Goal: Transaction & Acquisition: Book appointment/travel/reservation

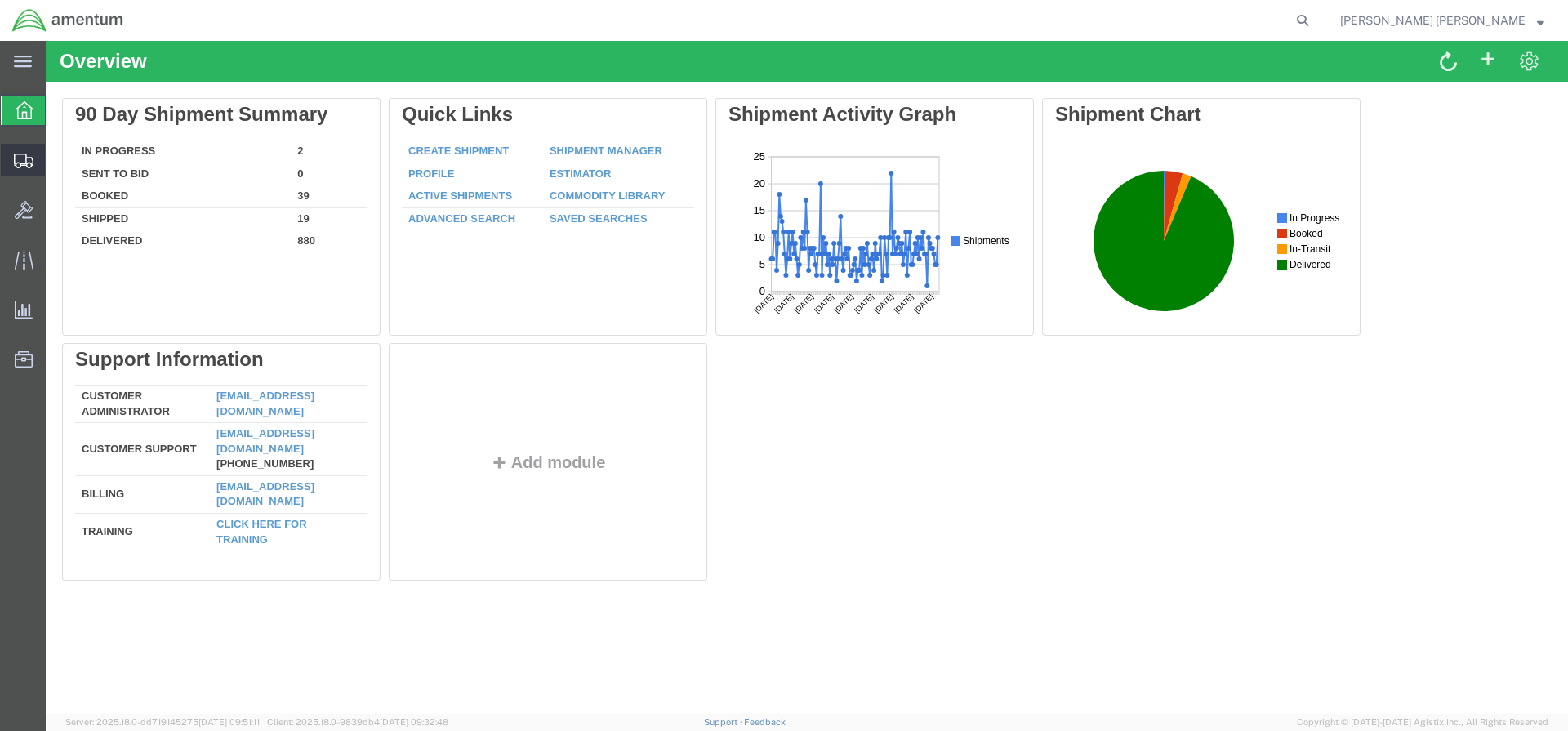
click at [0, 0] on span "Create Shipment" at bounding box center [0, 0] width 0 height 0
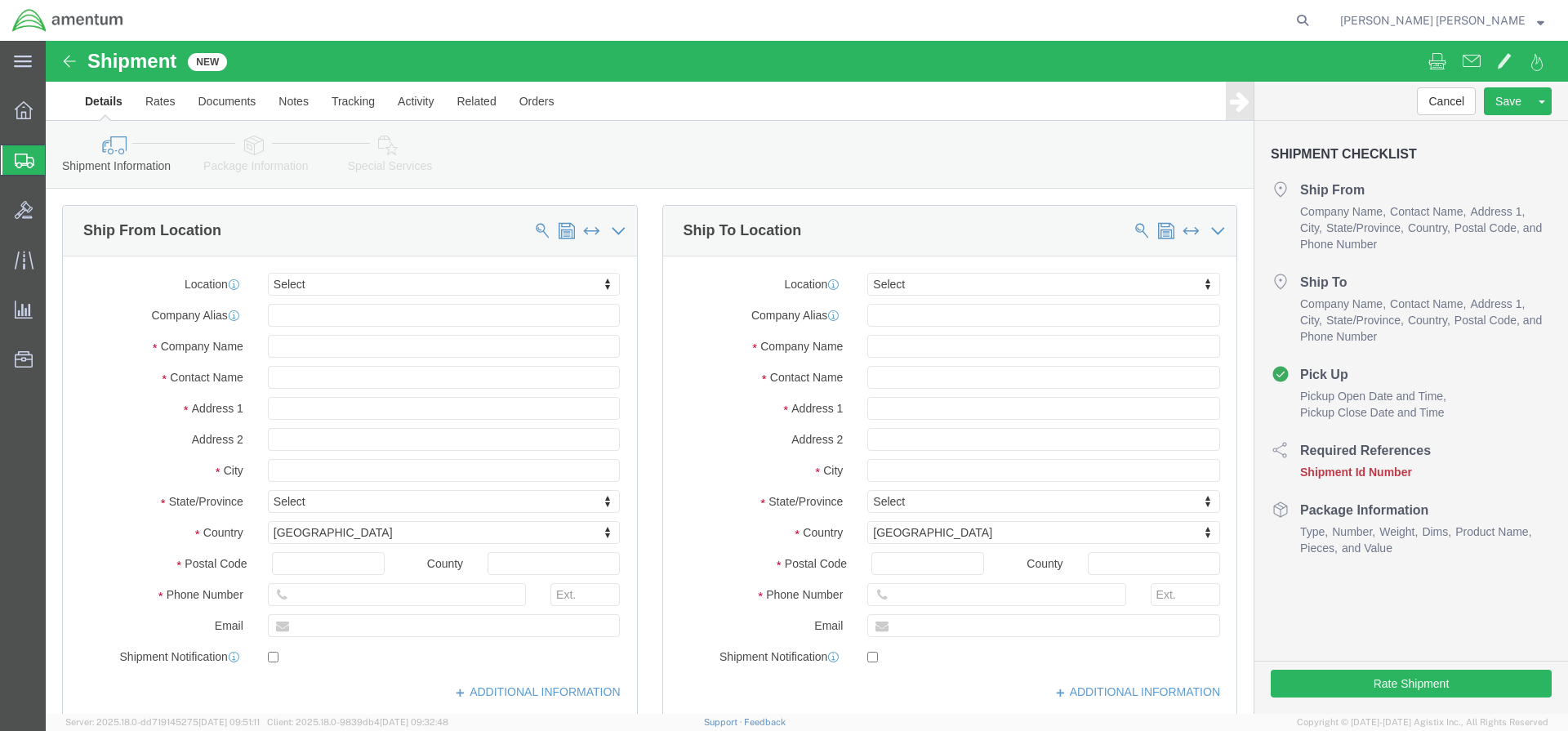
select select
click input "text"
click body "Shipment New Details Rates Documents Notes Tracking Activity Related Orders Can…"
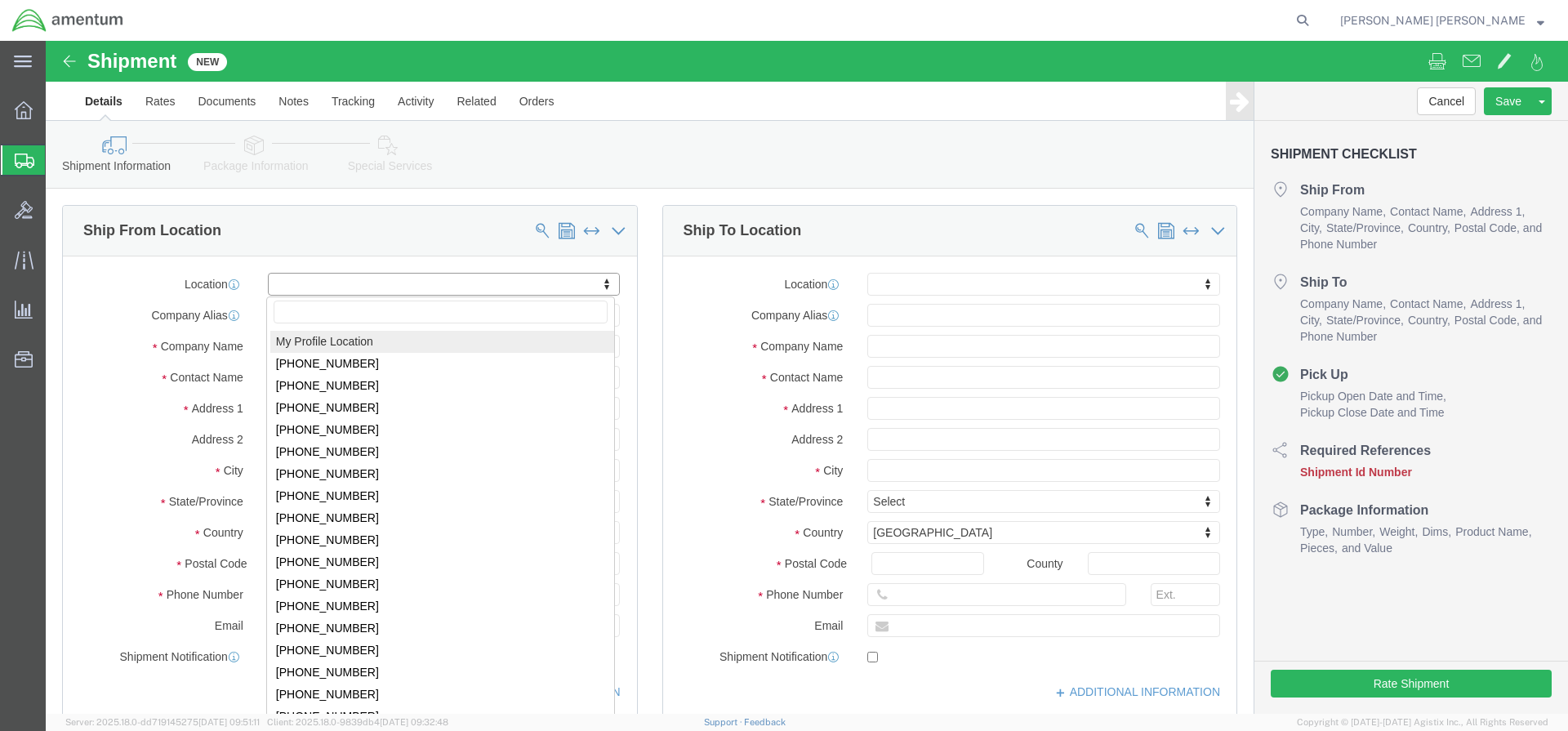
click body "Shipment New Details Rates Documents Notes Tracking Activity Related Orders Can…"
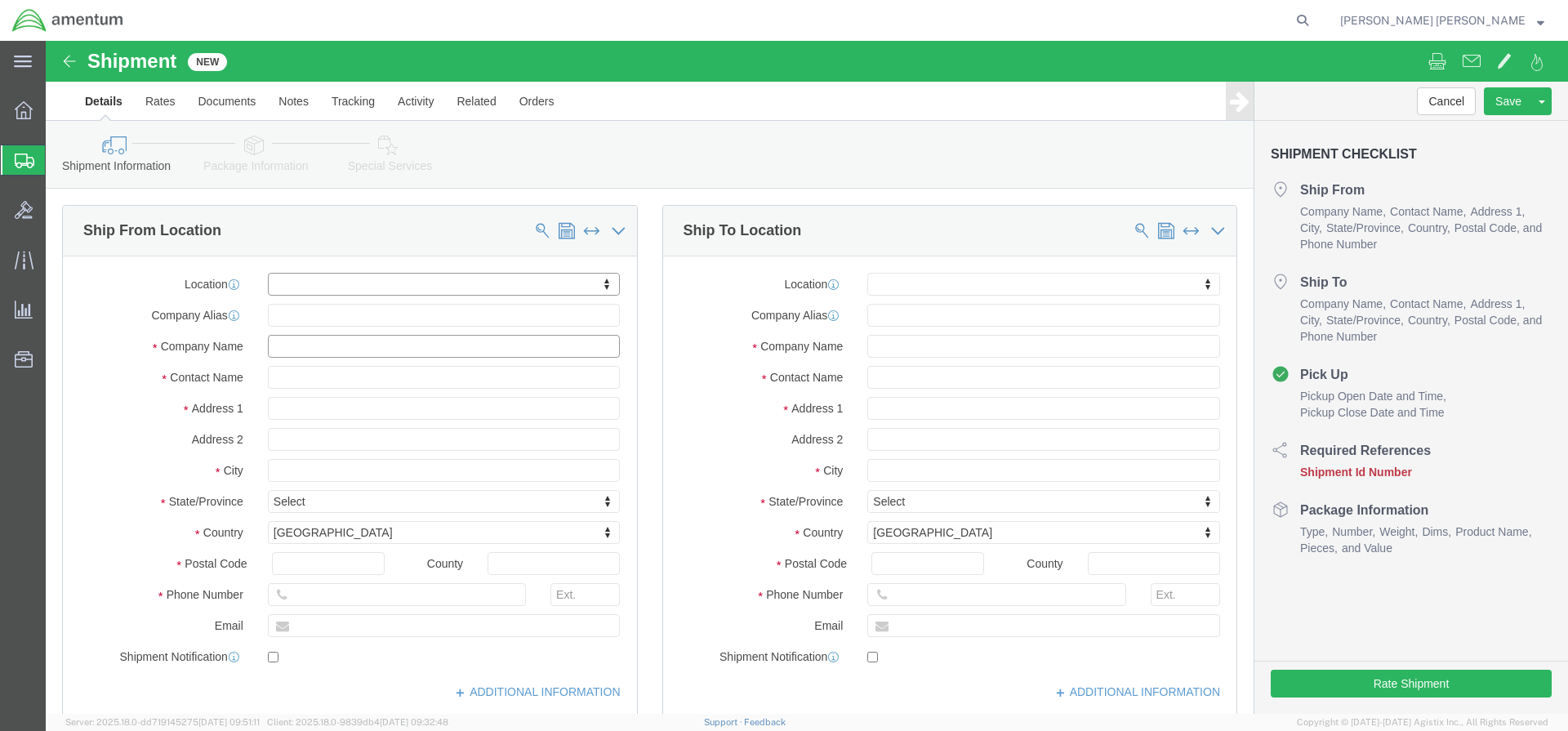
click input "text"
type input "a"
click input "text"
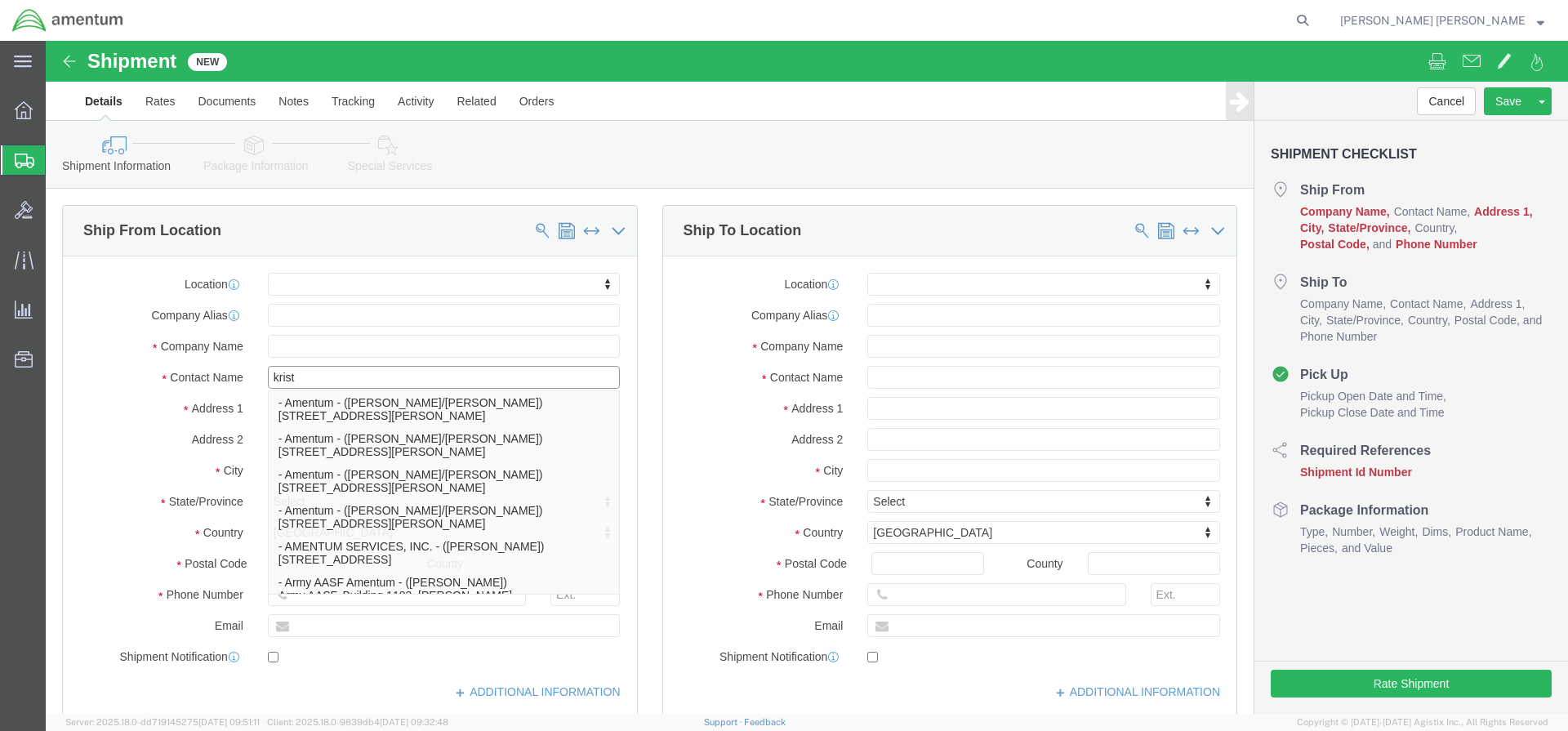
type input "[PERSON_NAME]"
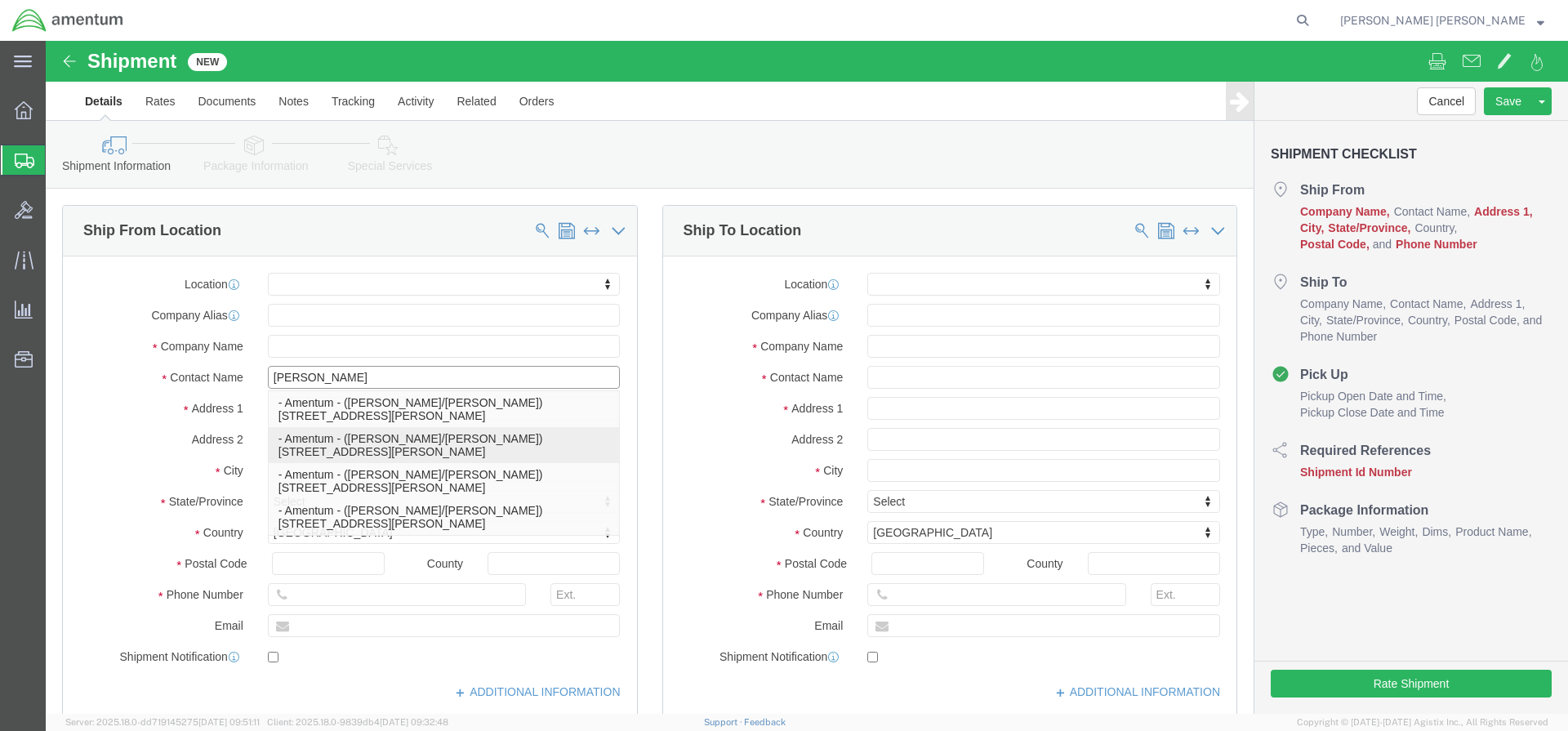
click p "- Amentum - ([PERSON_NAME]/[PERSON_NAME]) [STREET_ADDRESS][PERSON_NAME]"
select select
type input "[STREET_ADDRESS]"
type input "Hangar 9630,"
type input "80913"
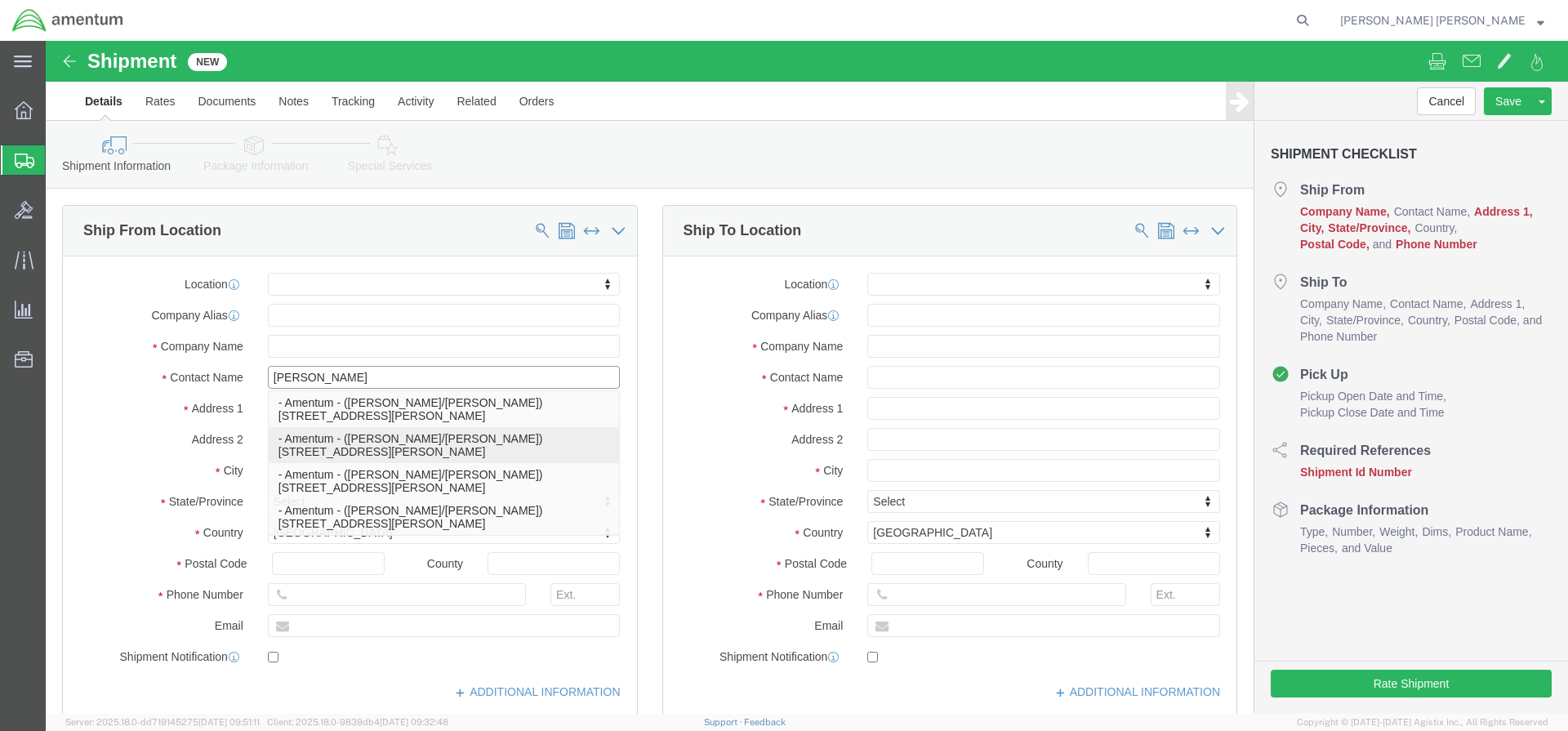
type input "Amentum"
type input "[PERSON_NAME]/[PERSON_NAME]"
type input "[GEOGRAPHIC_DATA][PERSON_NAME]"
select select "CO"
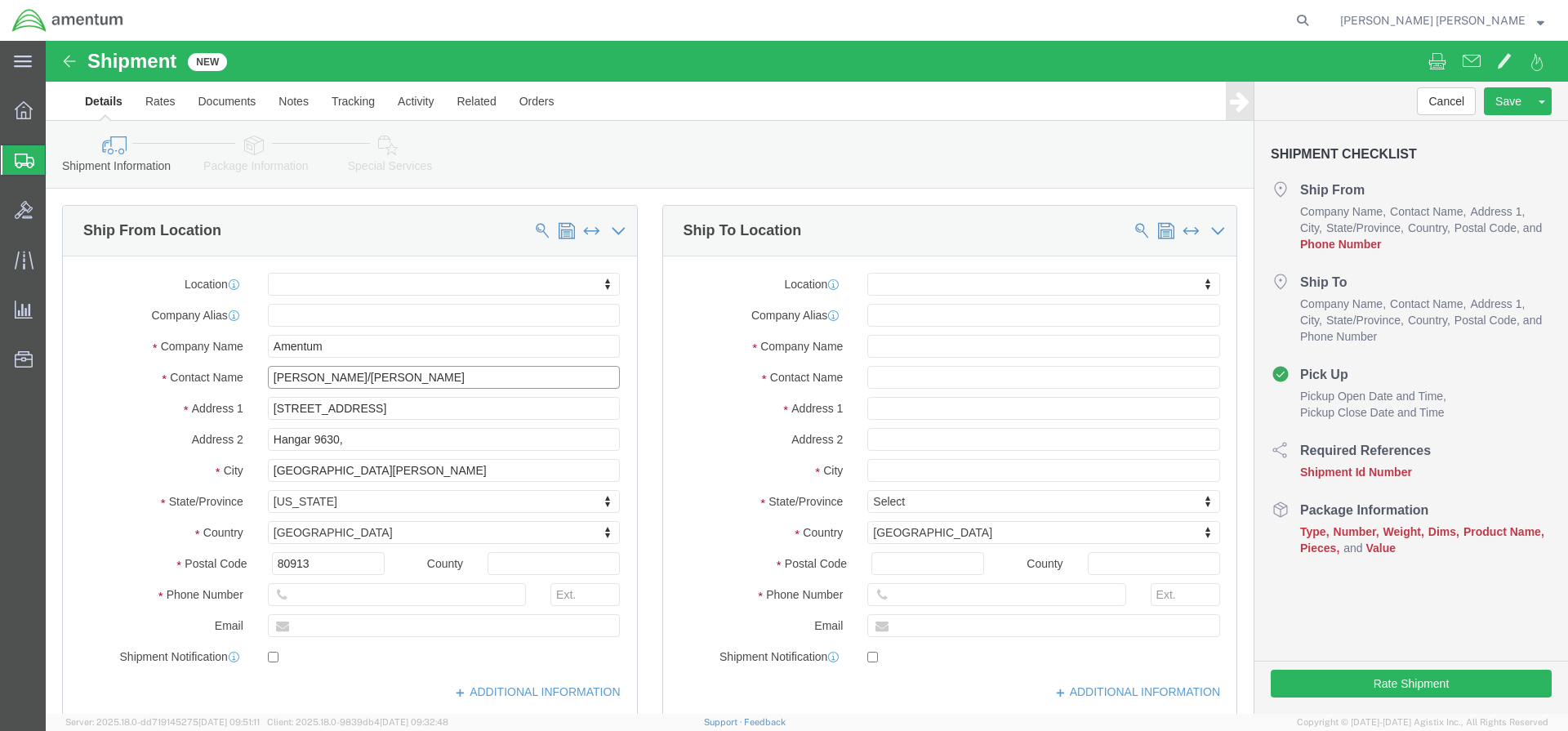
type input "[PERSON_NAME]/[PERSON_NAME]"
click input "text"
type input "3035700909"
click input "text"
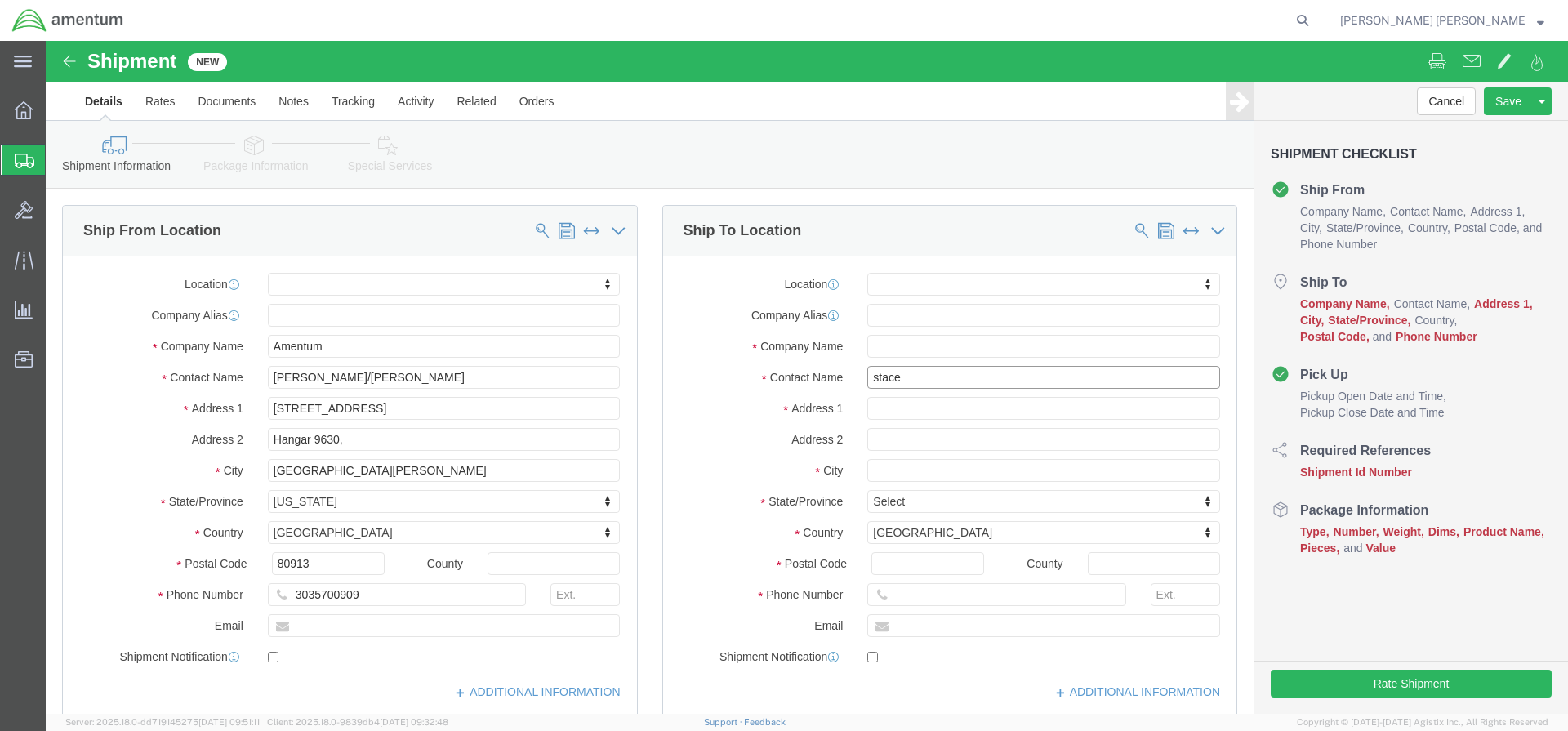
type input "[PERSON_NAME]"
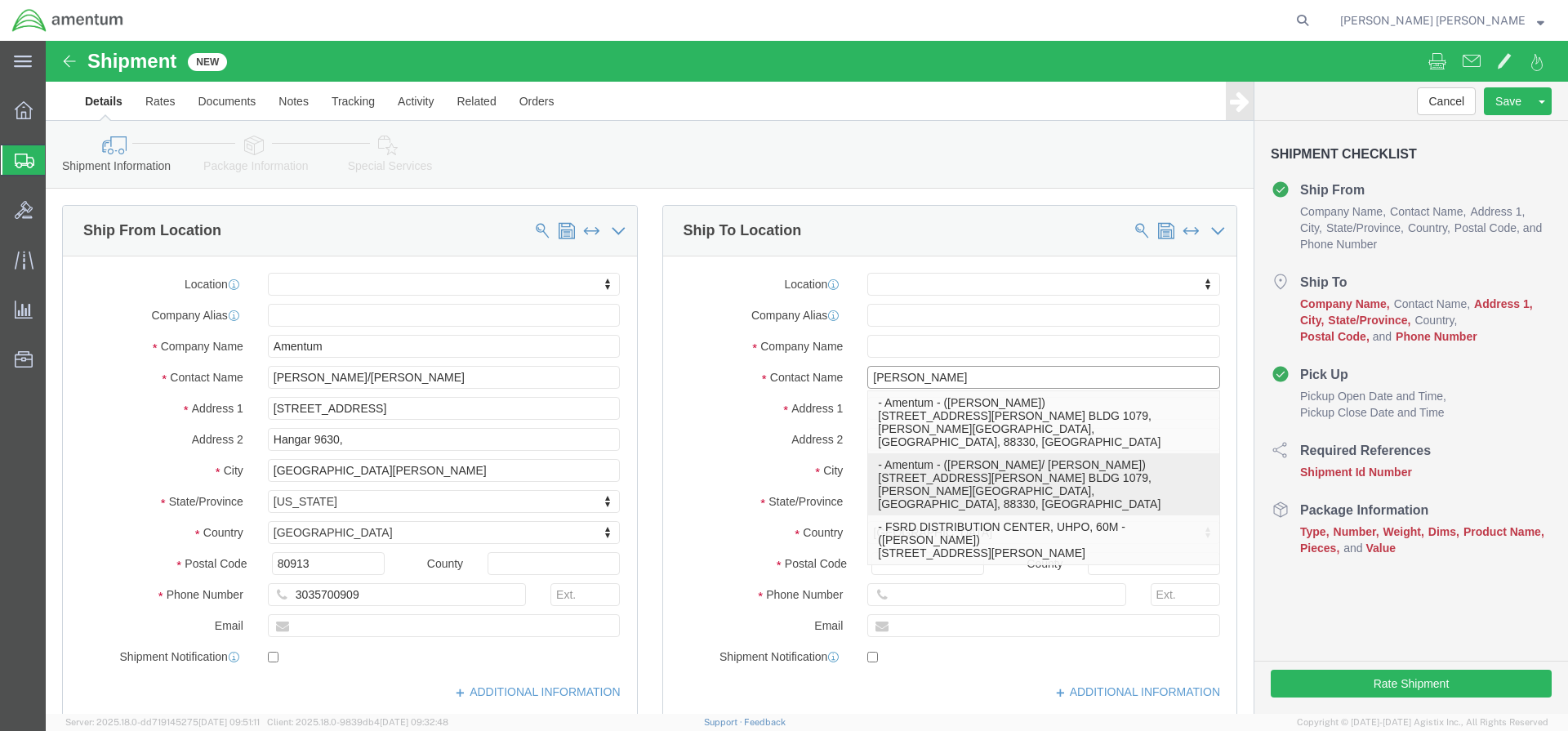
click p "- Amentum - ([PERSON_NAME]/ [PERSON_NAME]) [STREET_ADDRESS][PERSON_NAME] BLDG 1…"
select select
type input "[STREET_ADDRESS][PERSON_NAME] BLDG 1079"
type input "88330"
type input "Amentum"
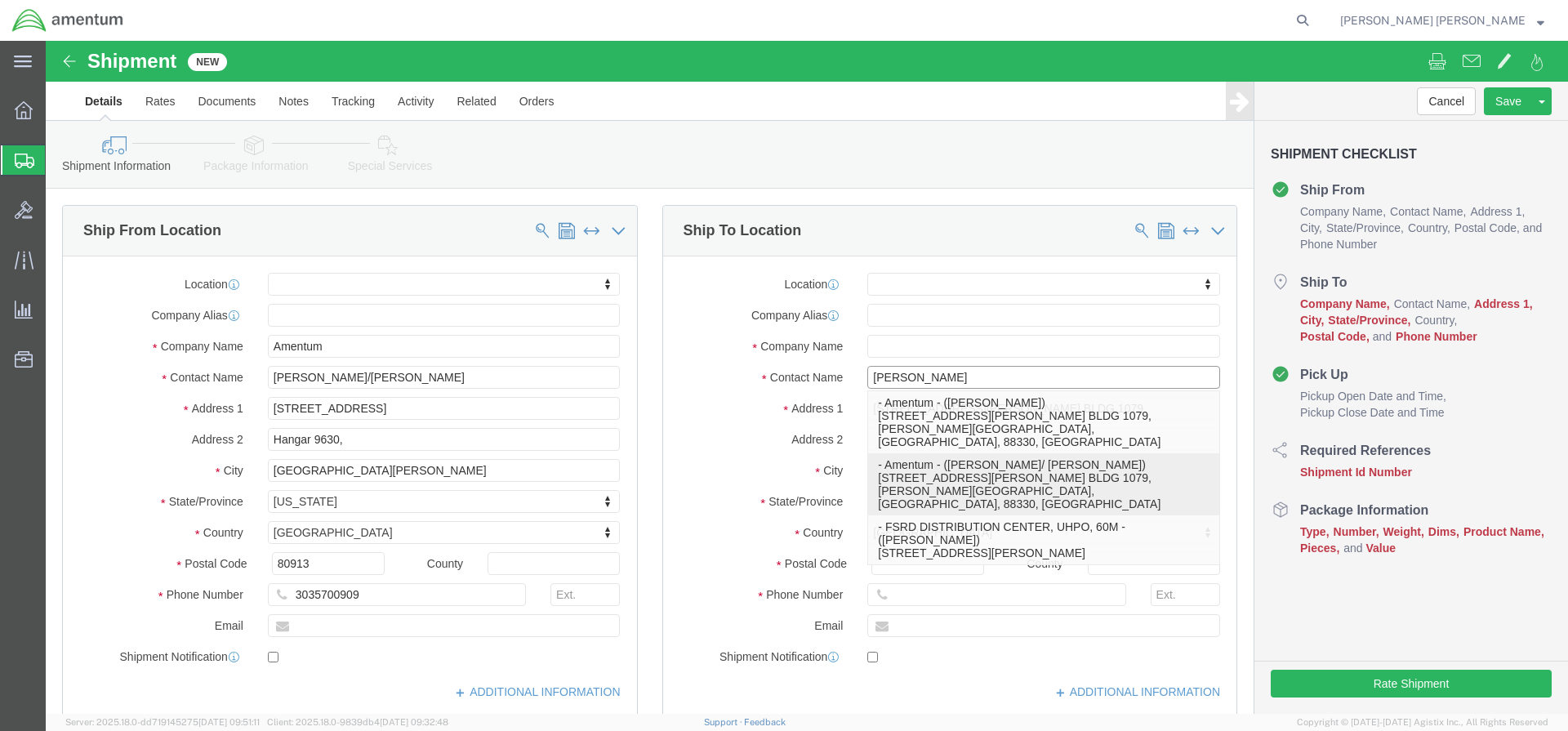
type input "[PERSON_NAME]/ [PERSON_NAME]"
type input "[PERSON_NAME][GEOGRAPHIC_DATA]"
select select "NM"
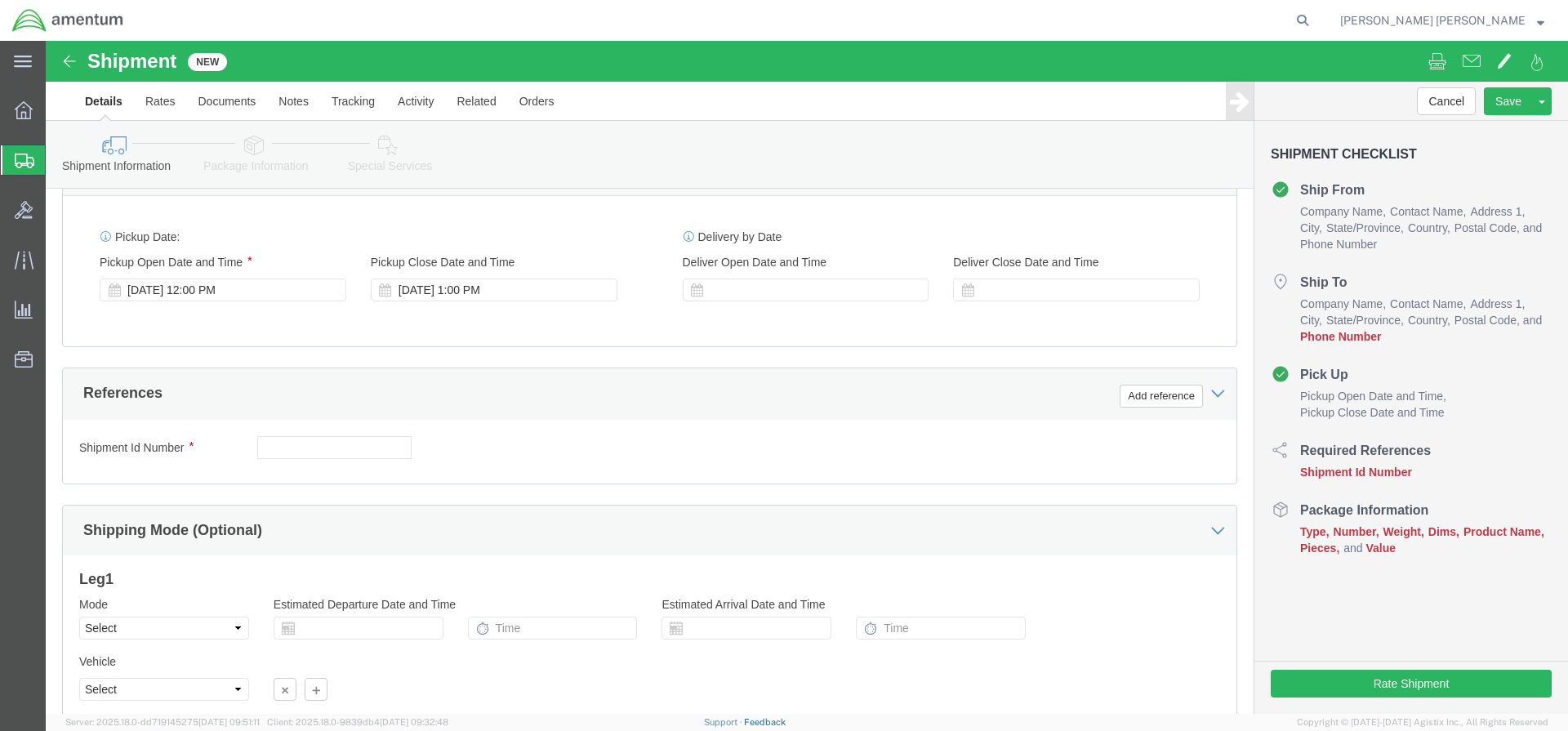
scroll to position [300, 0]
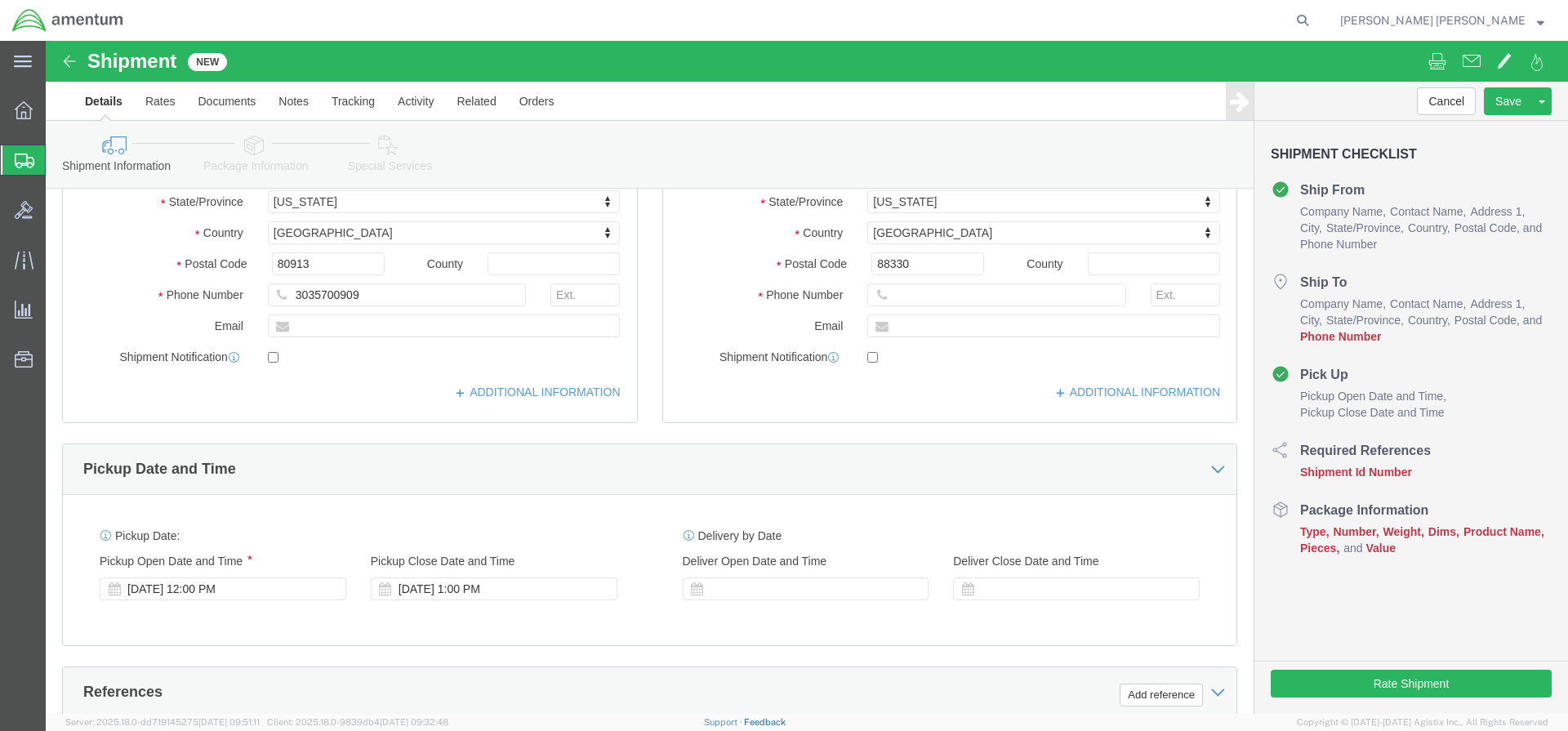
type input "[PERSON_NAME]/ [PERSON_NAME]"
click input "checkbox"
checkbox input "true"
click input "checkbox"
checkbox input "true"
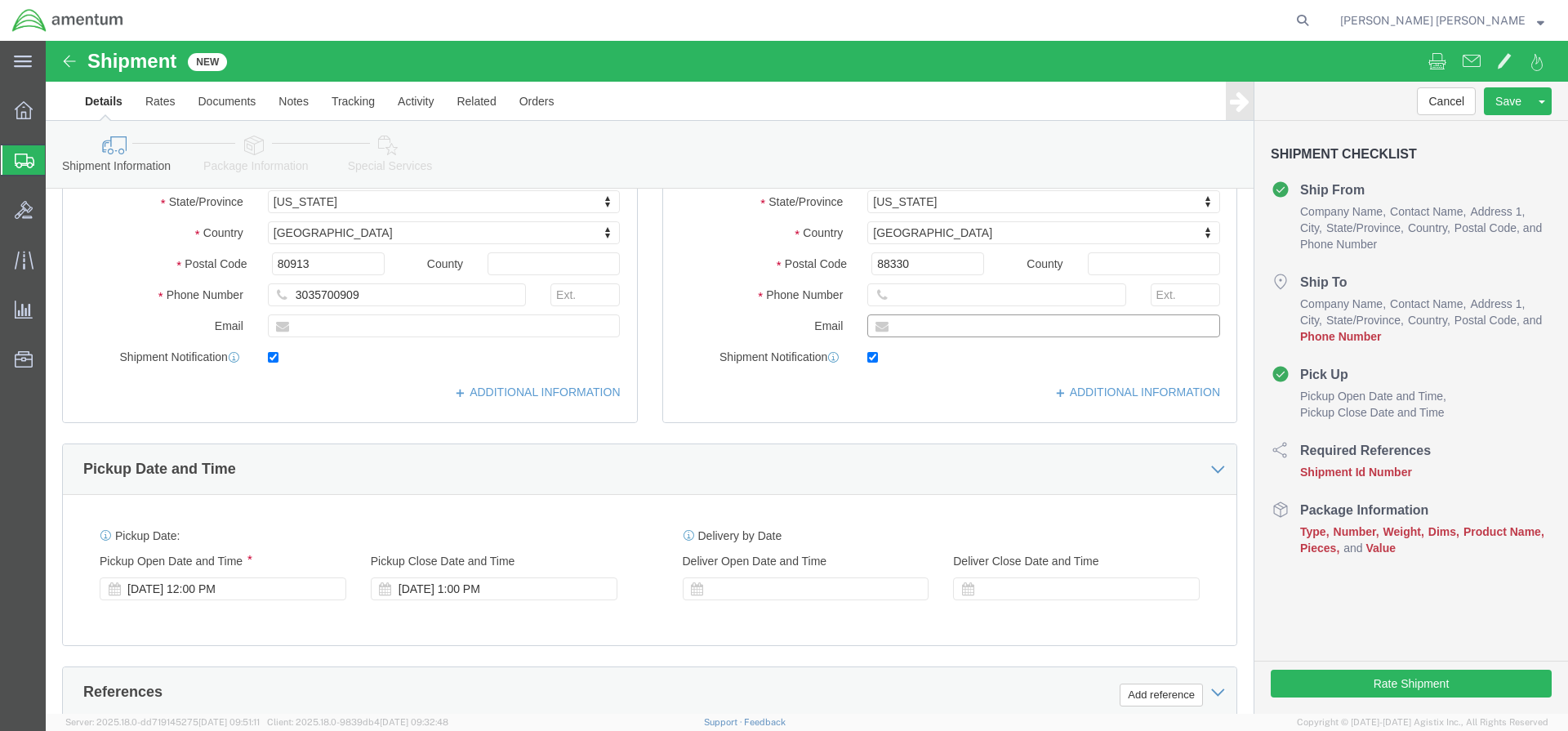
click input "text"
paste input "[PERSON_NAME][EMAIL_ADDRESS][PERSON_NAME][DOMAIN_NAME]"
type input "[PERSON_NAME][EMAIL_ADDRESS][PERSON_NAME][DOMAIN_NAME]"
click input "text"
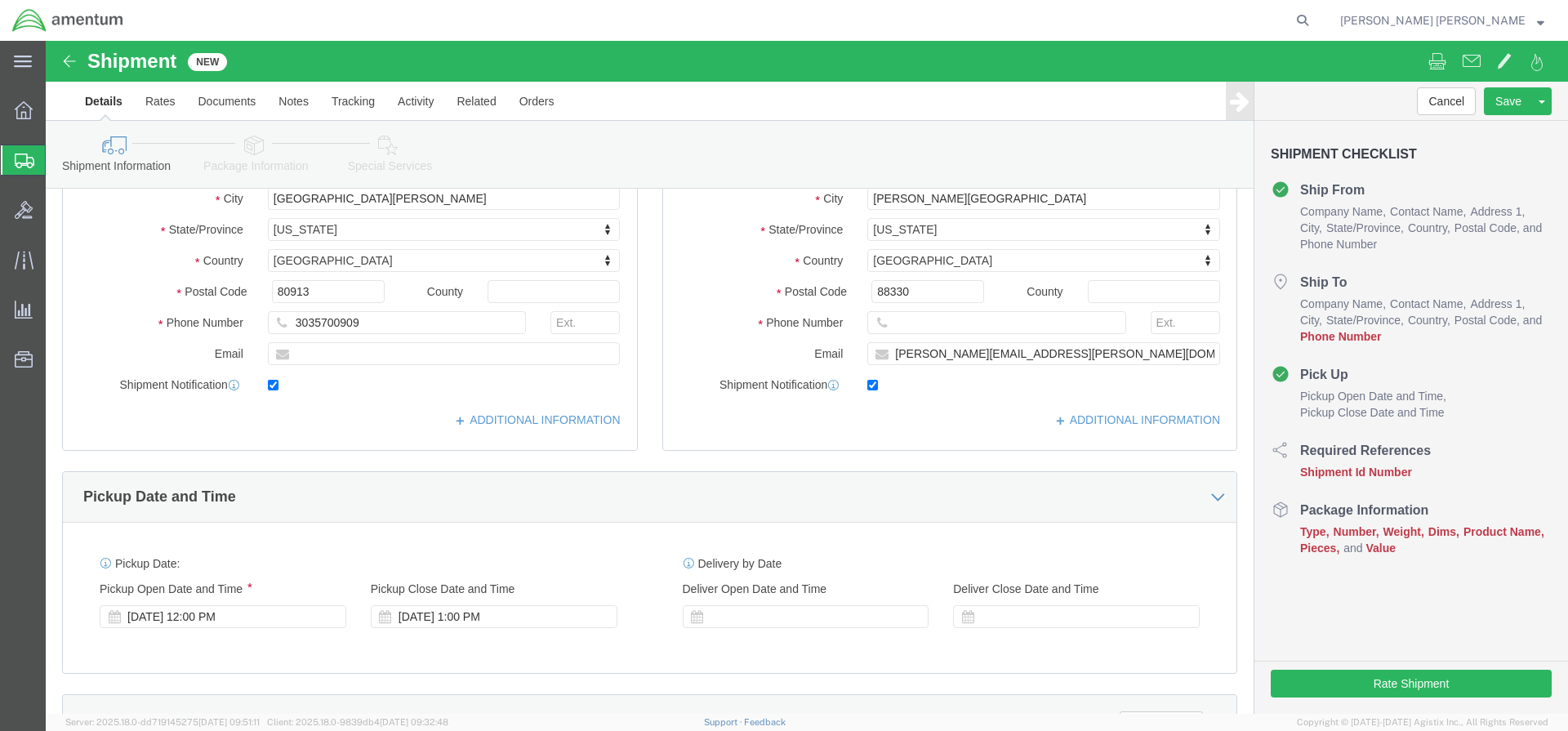
scroll to position [47, 0]
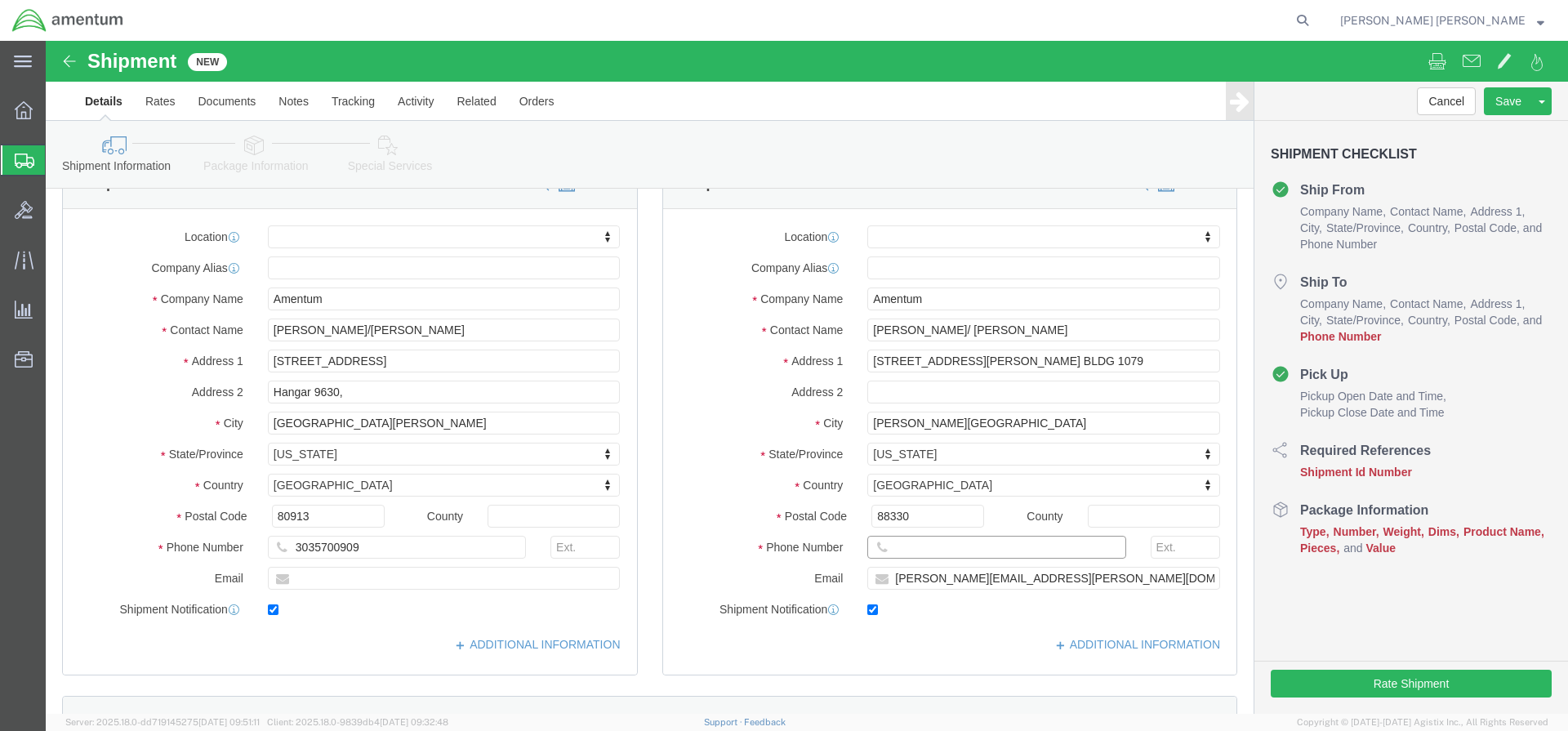
click input "text"
paste input "575) 679-1342"
click div "Location My Profile Location [PHONE_NUMBER] [PHONE_NUMBER] [PHONE_NUMBER] [PHON…"
click input "575) 679-1342"
type input "5756791342"
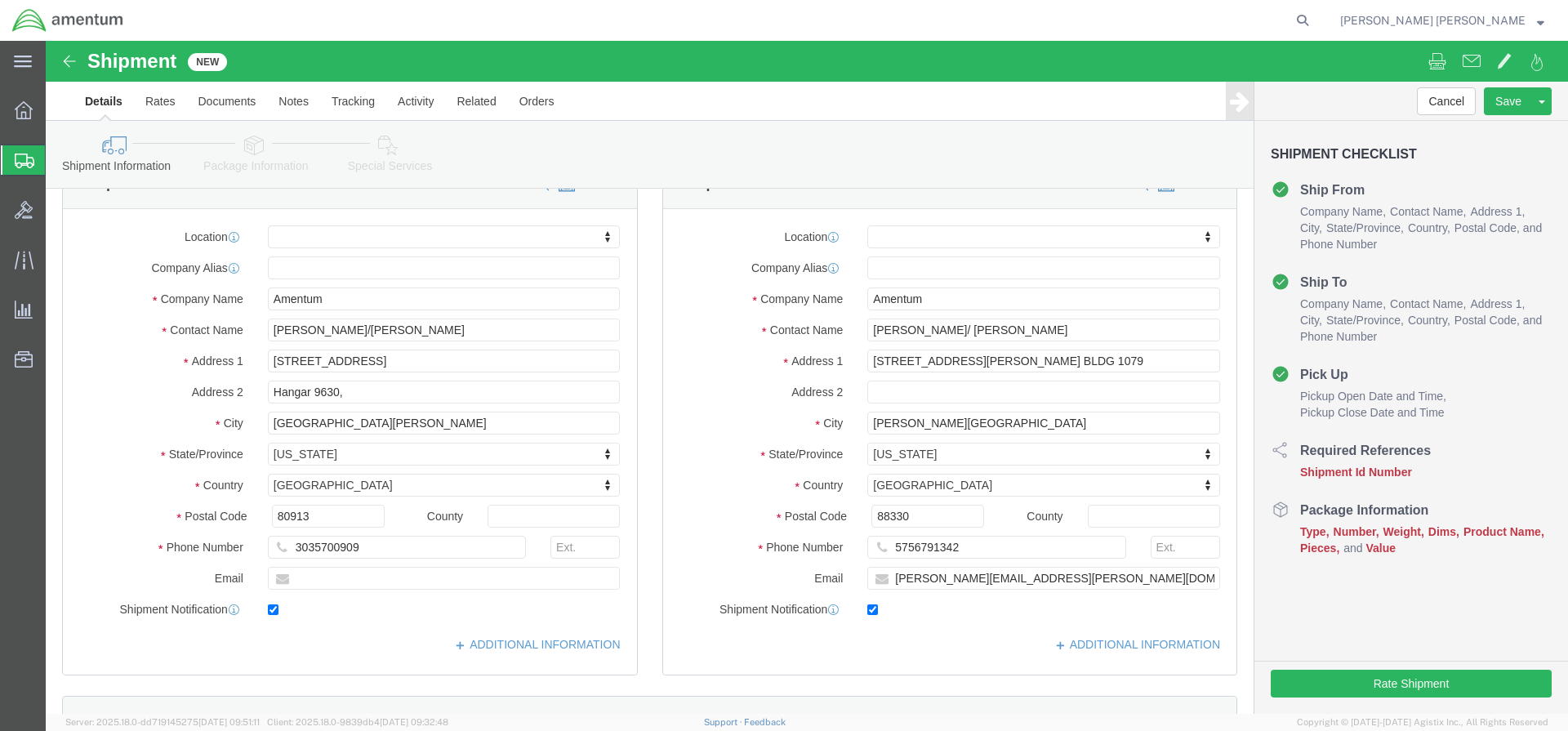
click div "Location My Profile Location [PHONE_NUMBER] [PHONE_NUMBER] [PHONE_NUMBER] [PHON…"
click button "Rate Shipment"
click icon
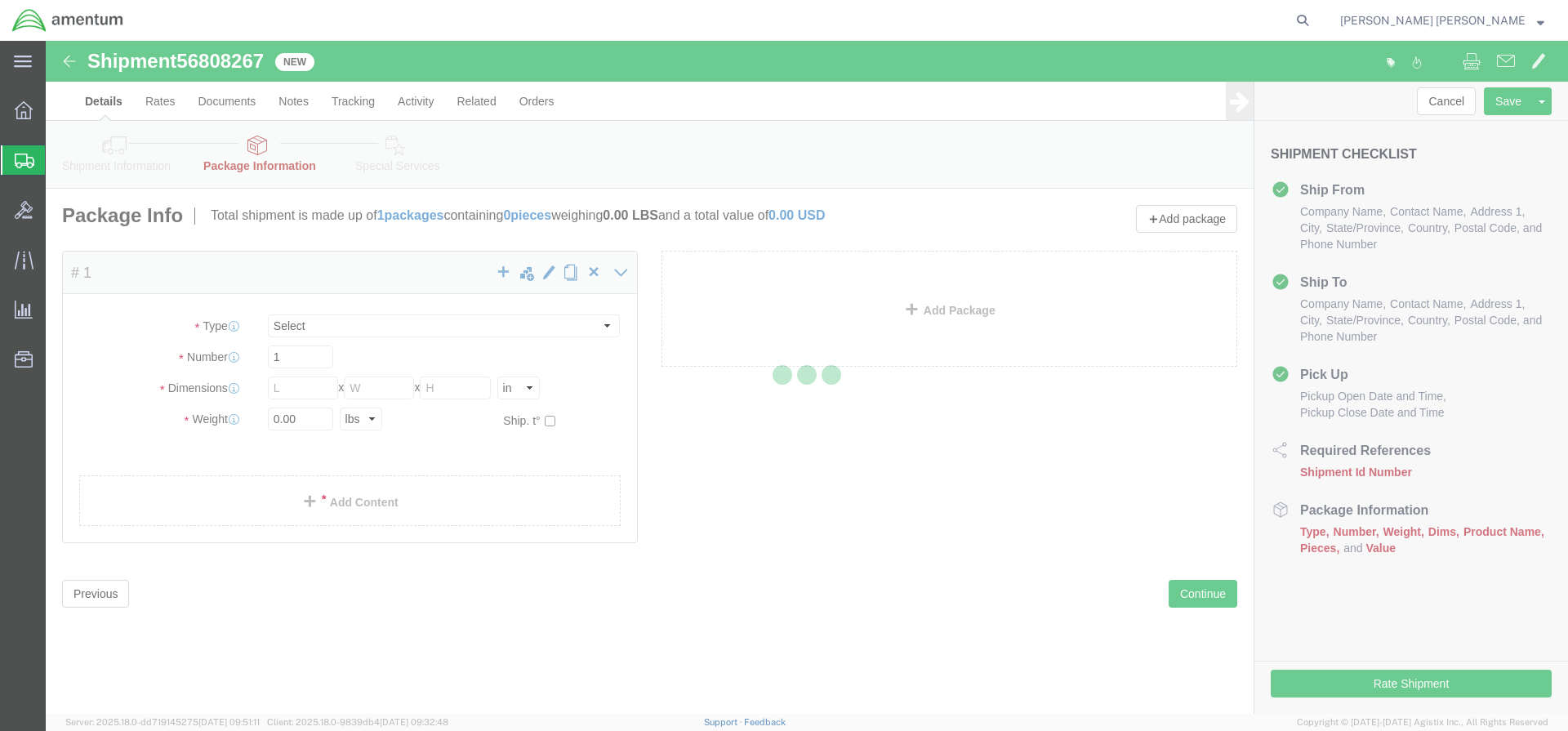
select select "CBOX"
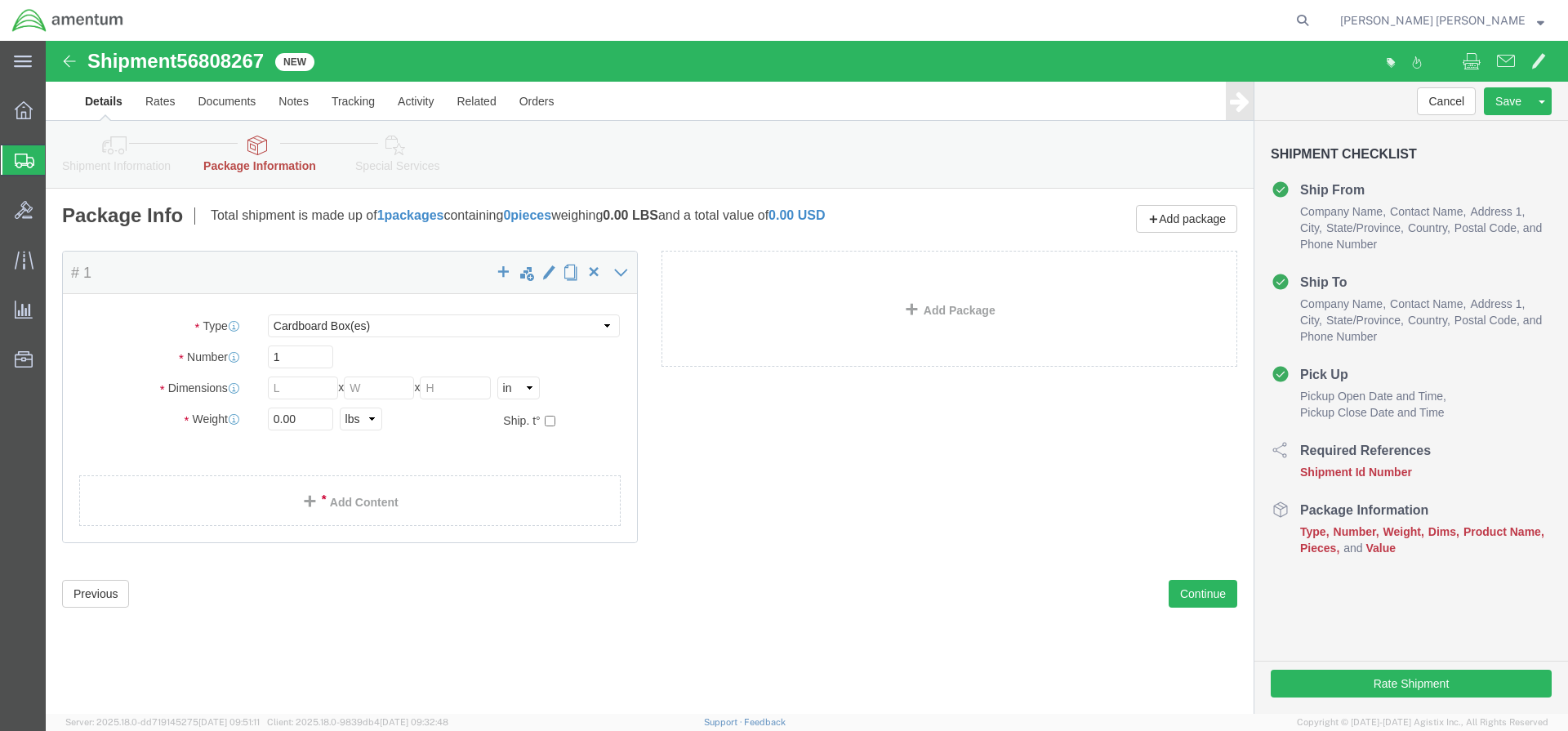
drag, startPoint x: 223, startPoint y: 16, endPoint x: 138, endPoint y: 29, distance: 86.0
click span "56808267"
click icon
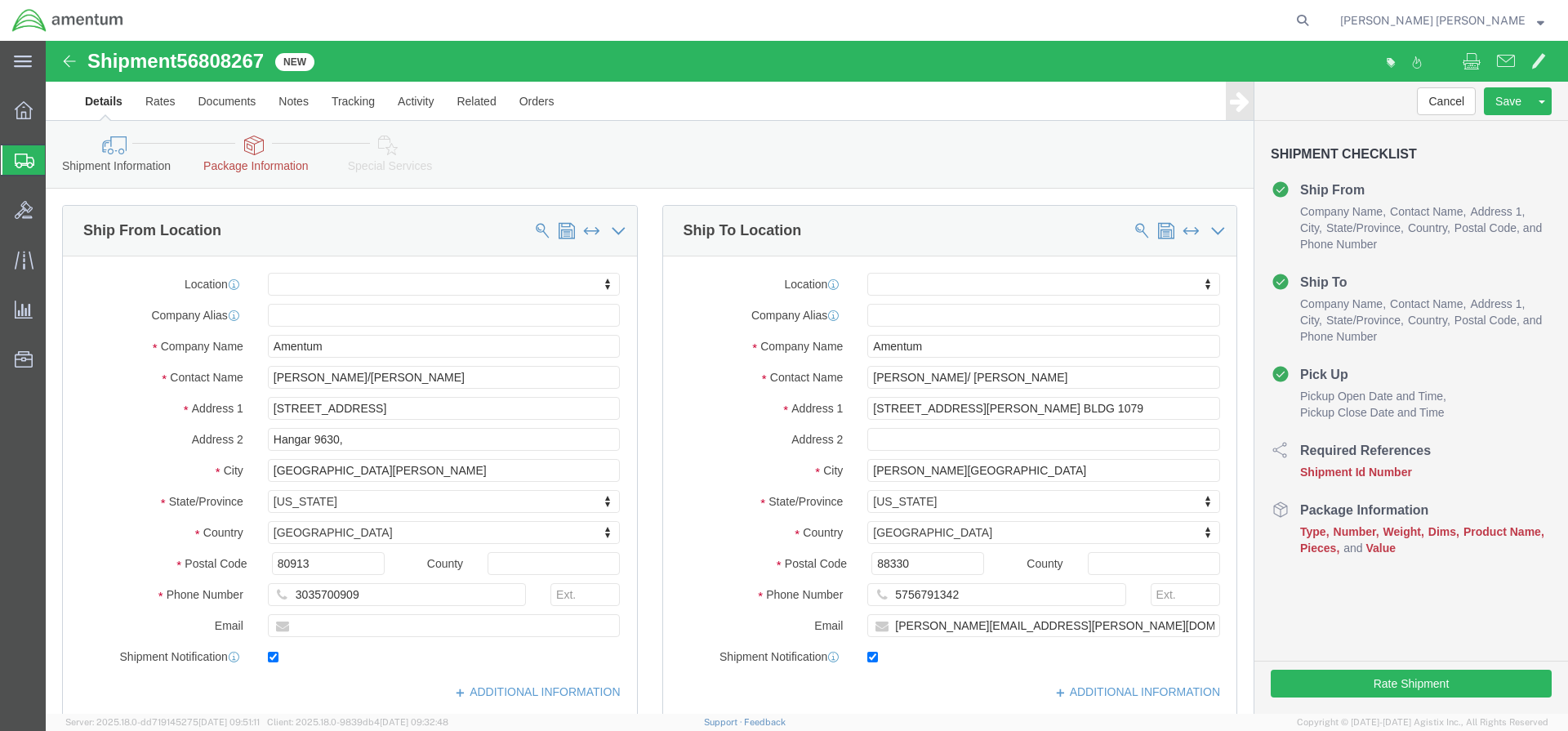
click input "text"
paste input "56808267"
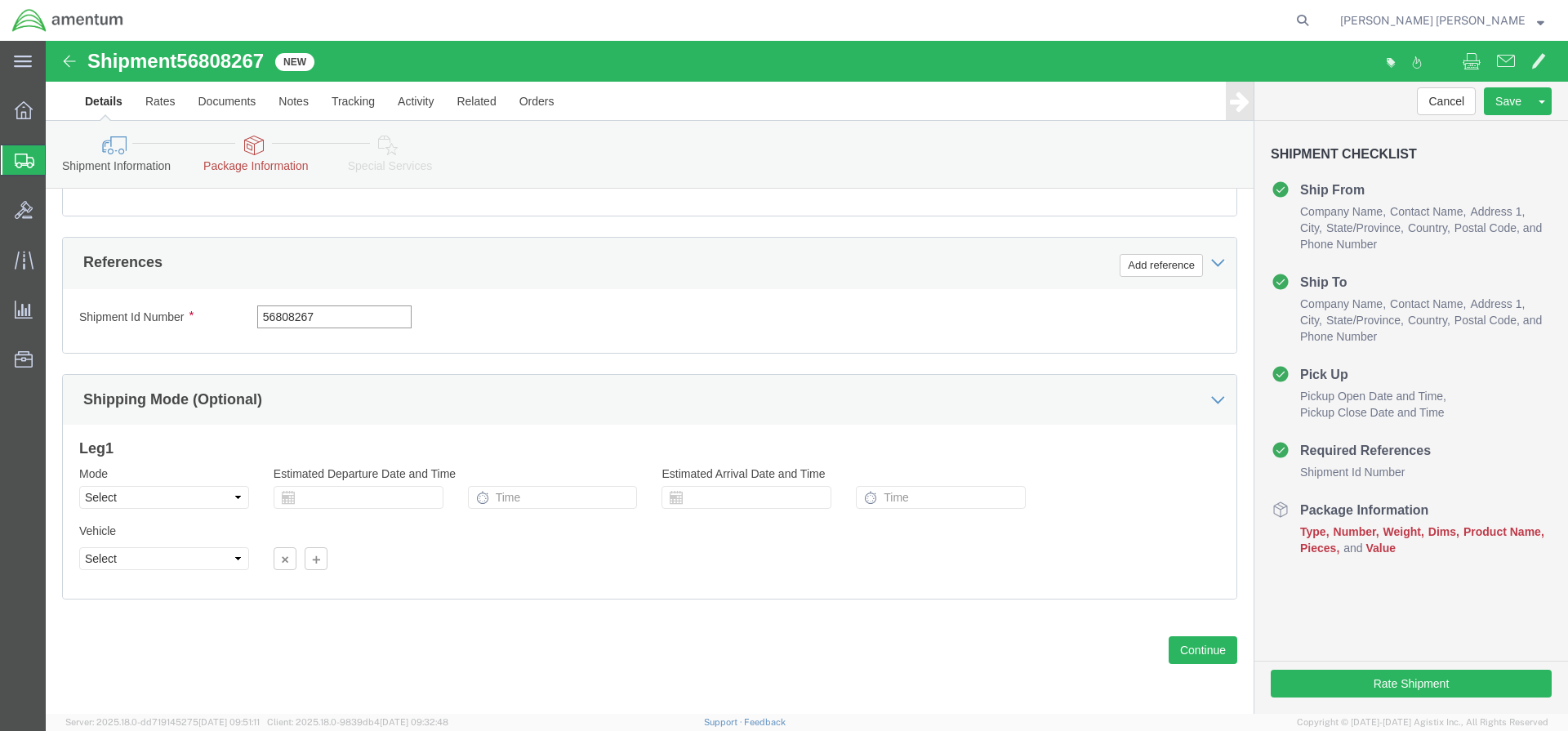
type input "56808267"
click div "Shipment Id Number 56808267 Select Account Type Activity ID Airline Appointment…"
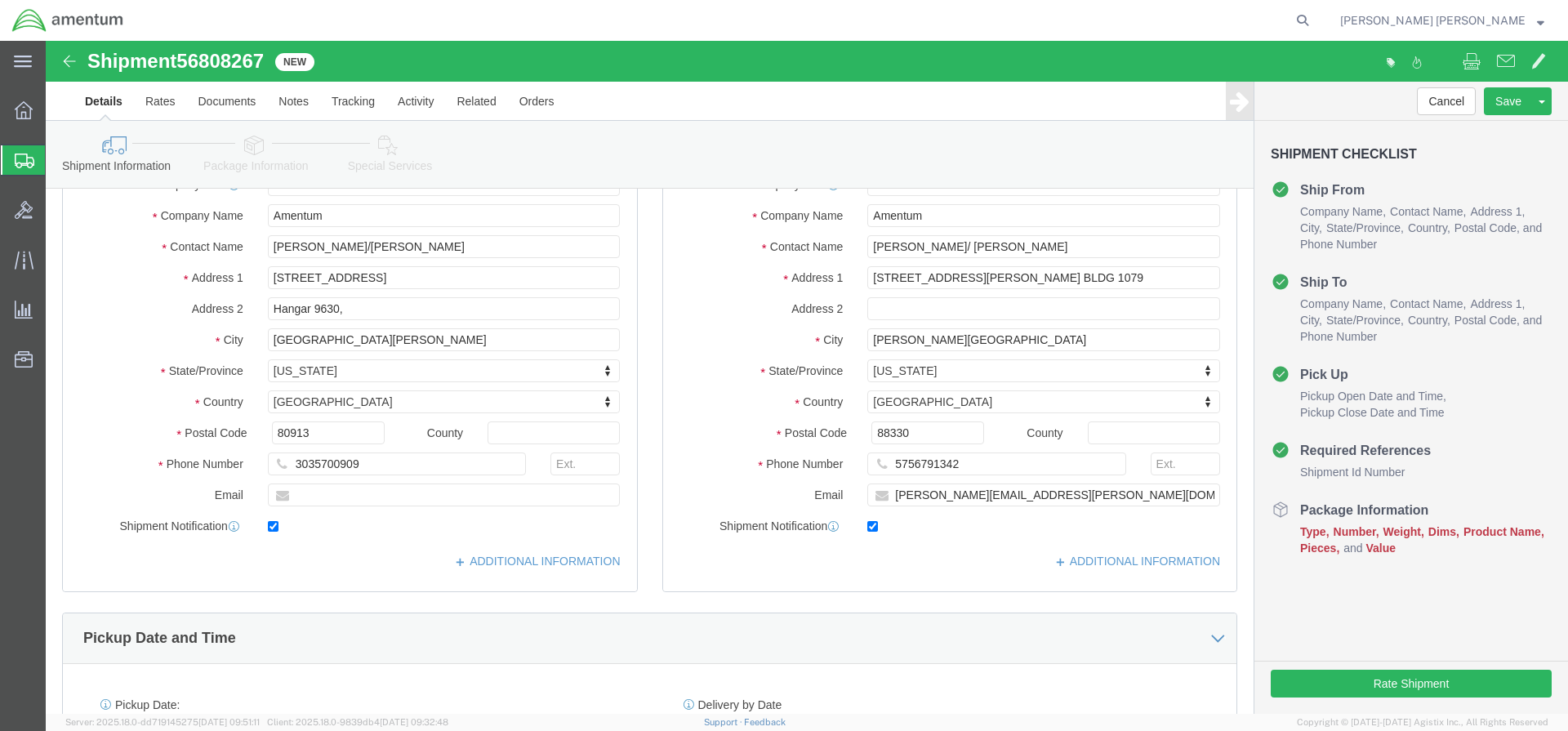
scroll to position [598, 0]
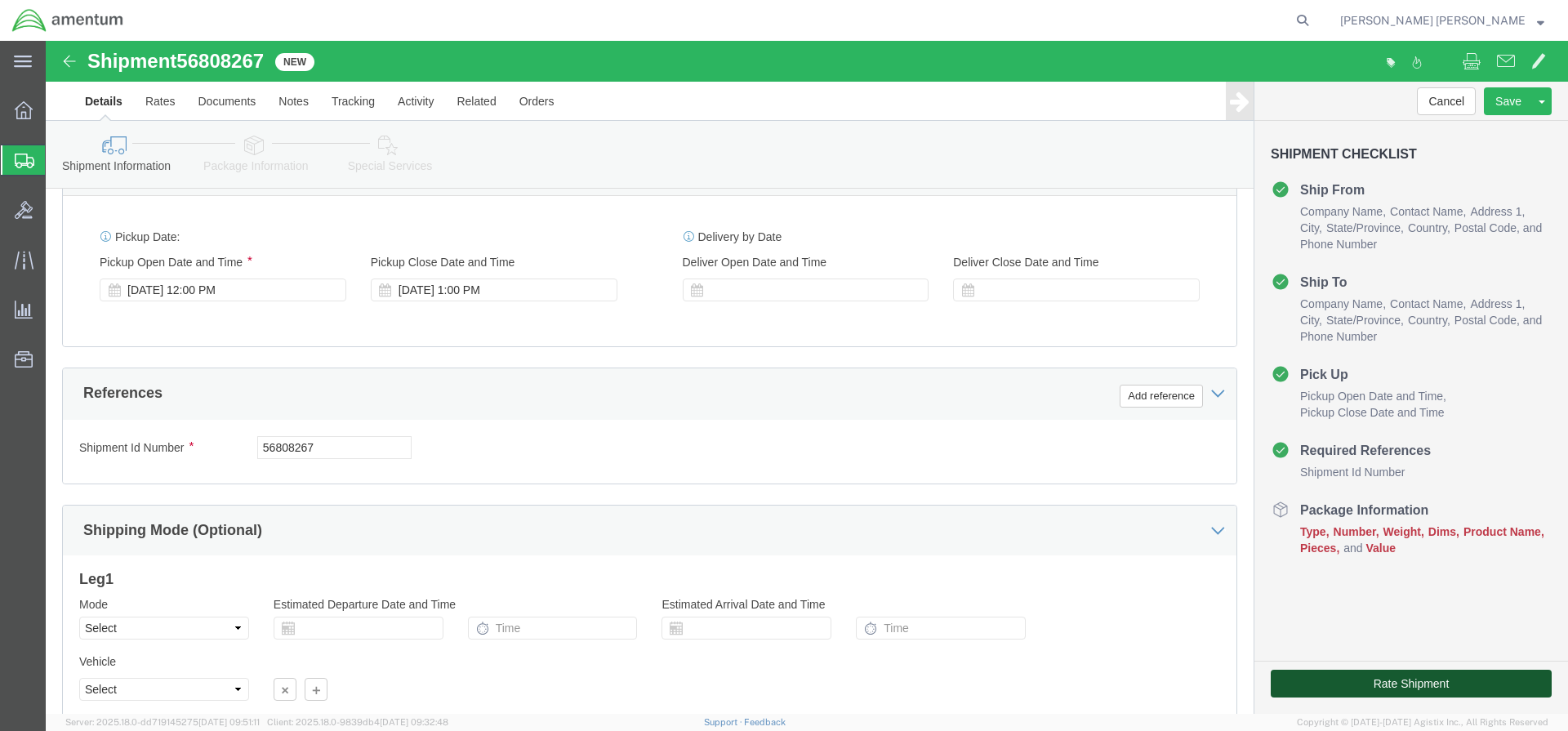
click button "Rate Shipment"
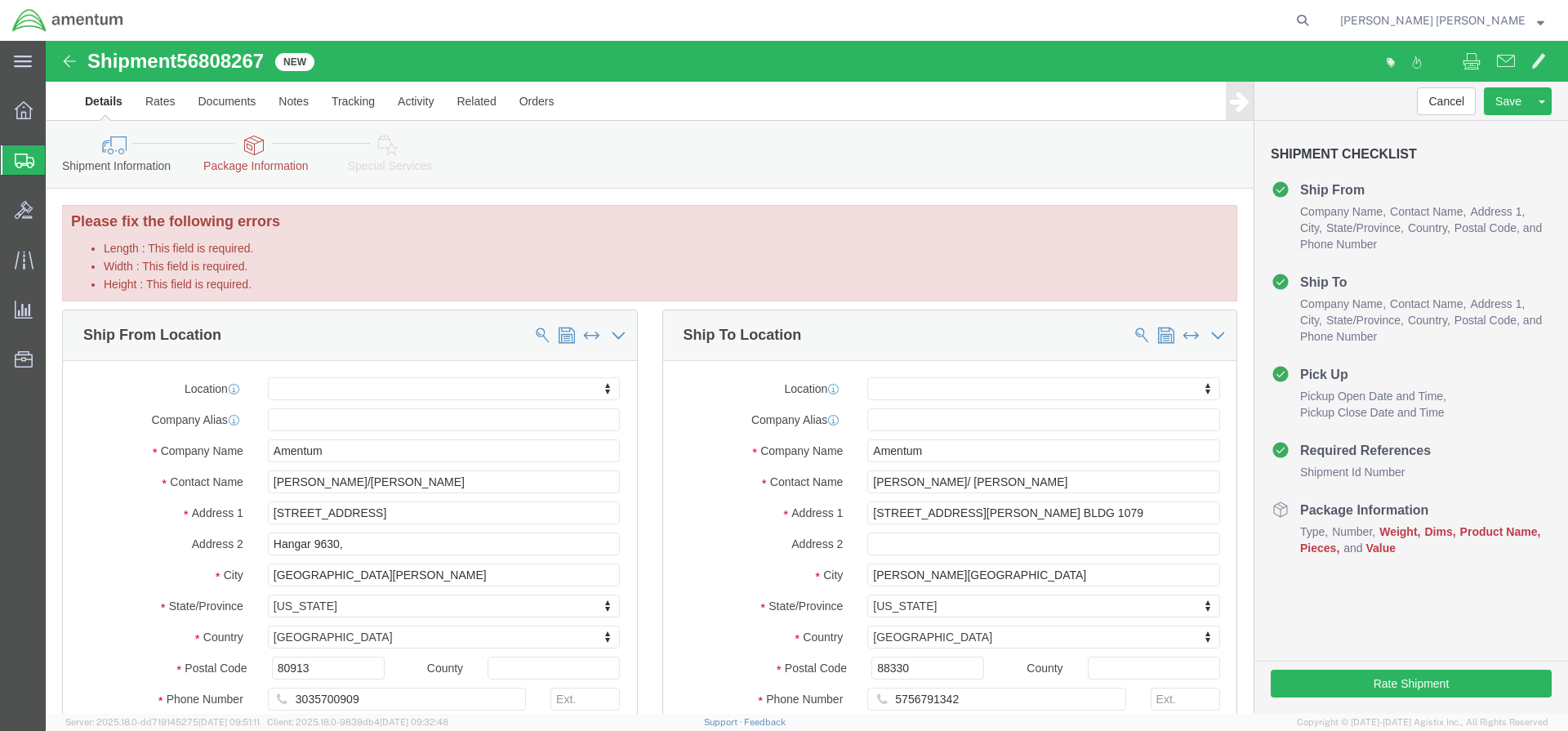
scroll to position [834, 0]
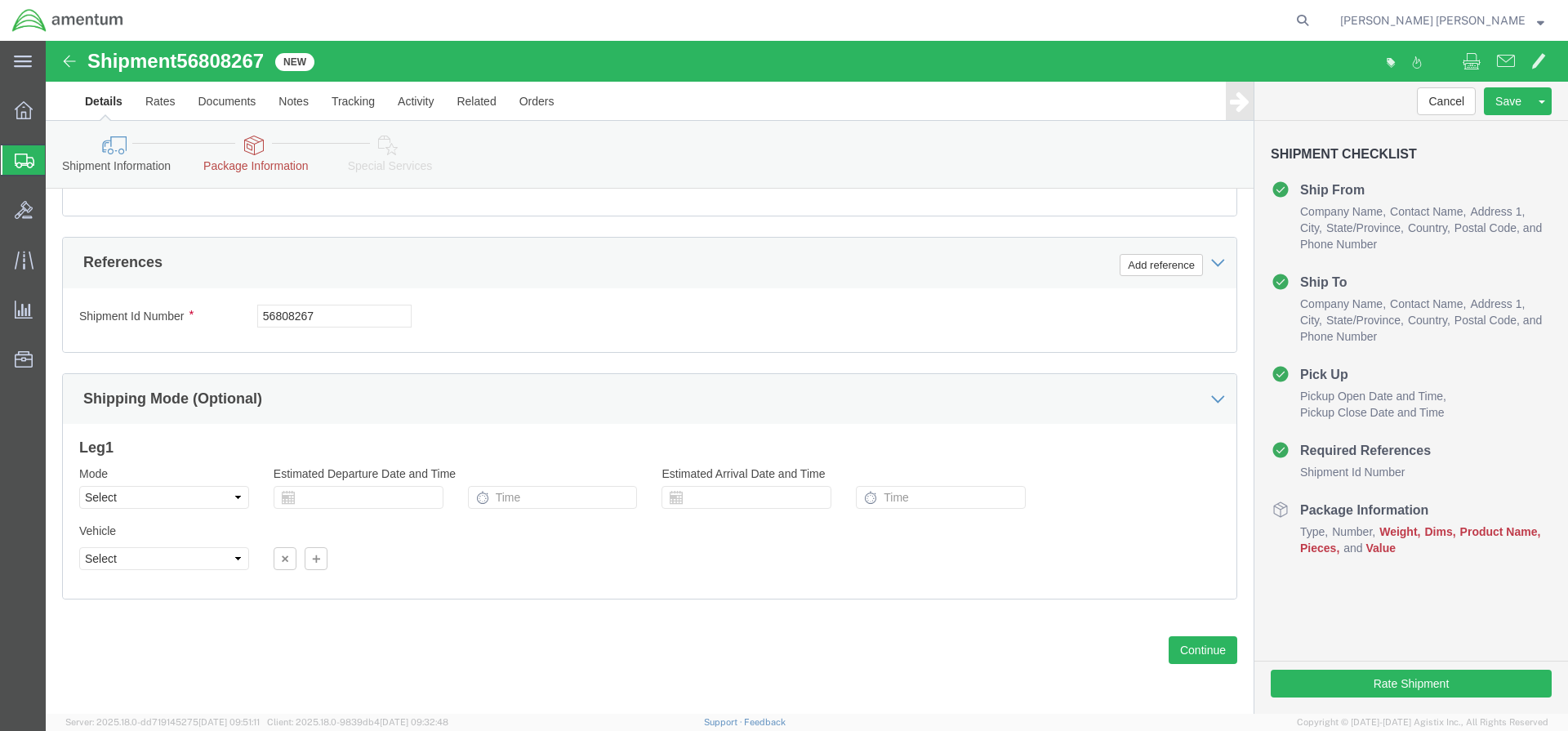
click icon
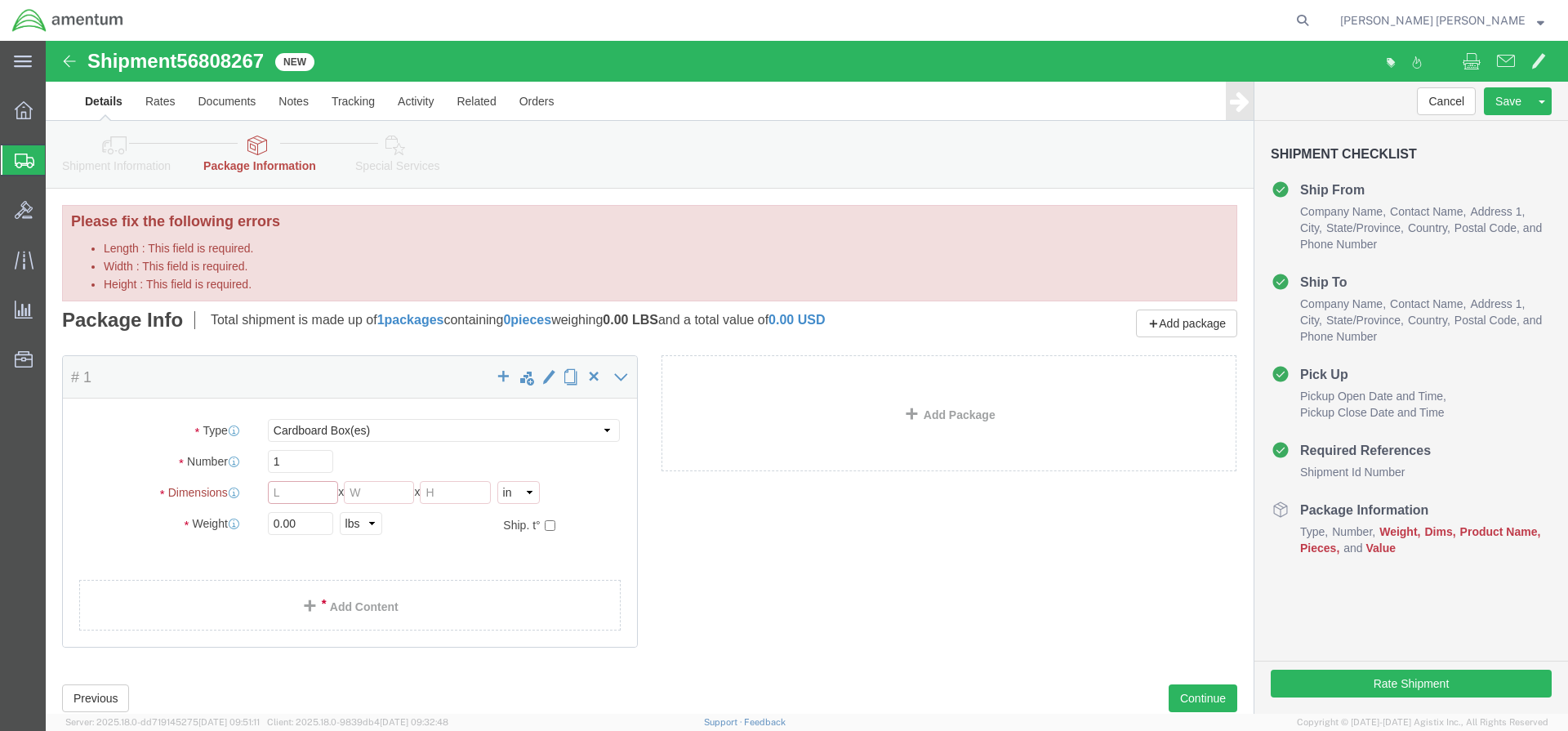
click input "Length : This field is required."
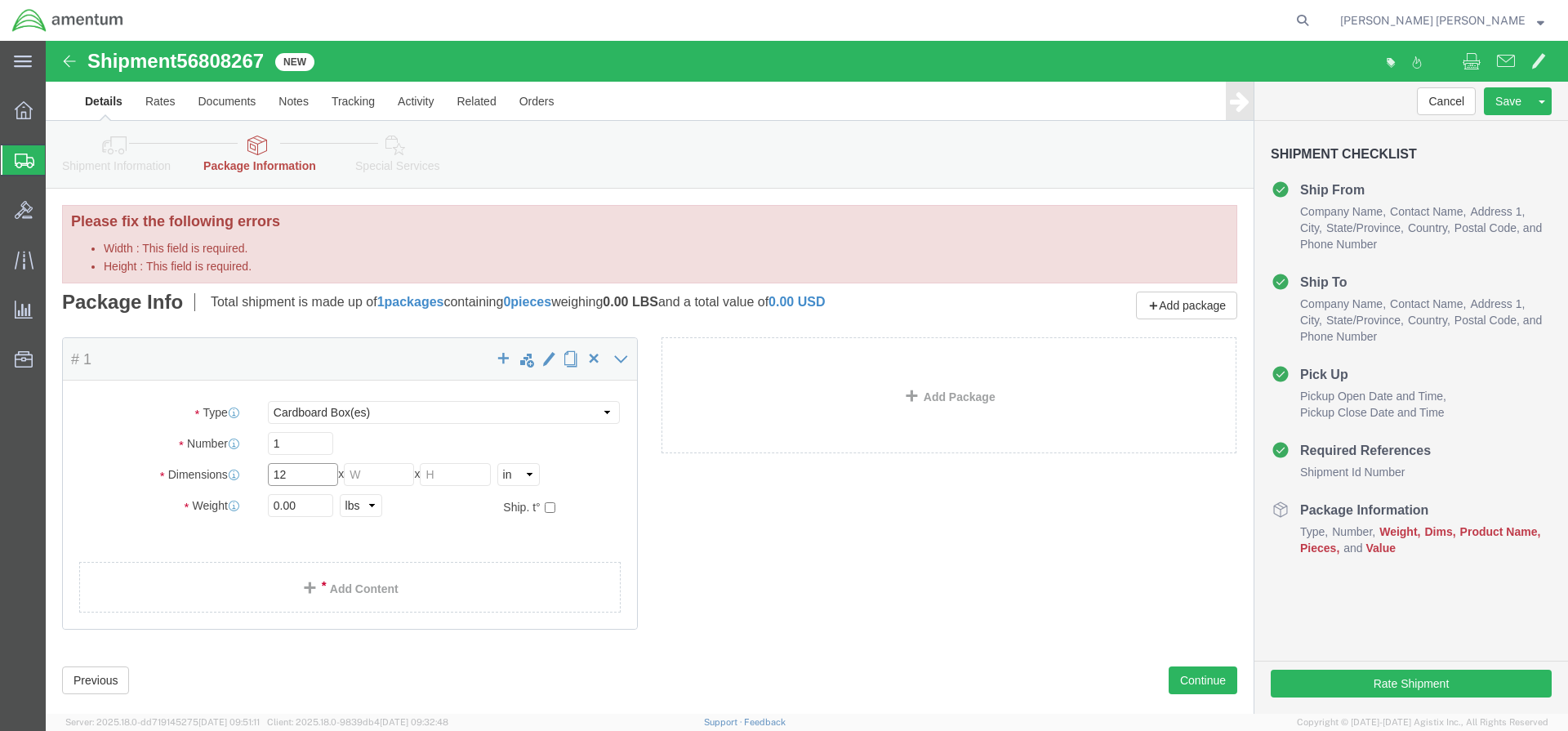
type input "12"
click input "Width : This field is required."
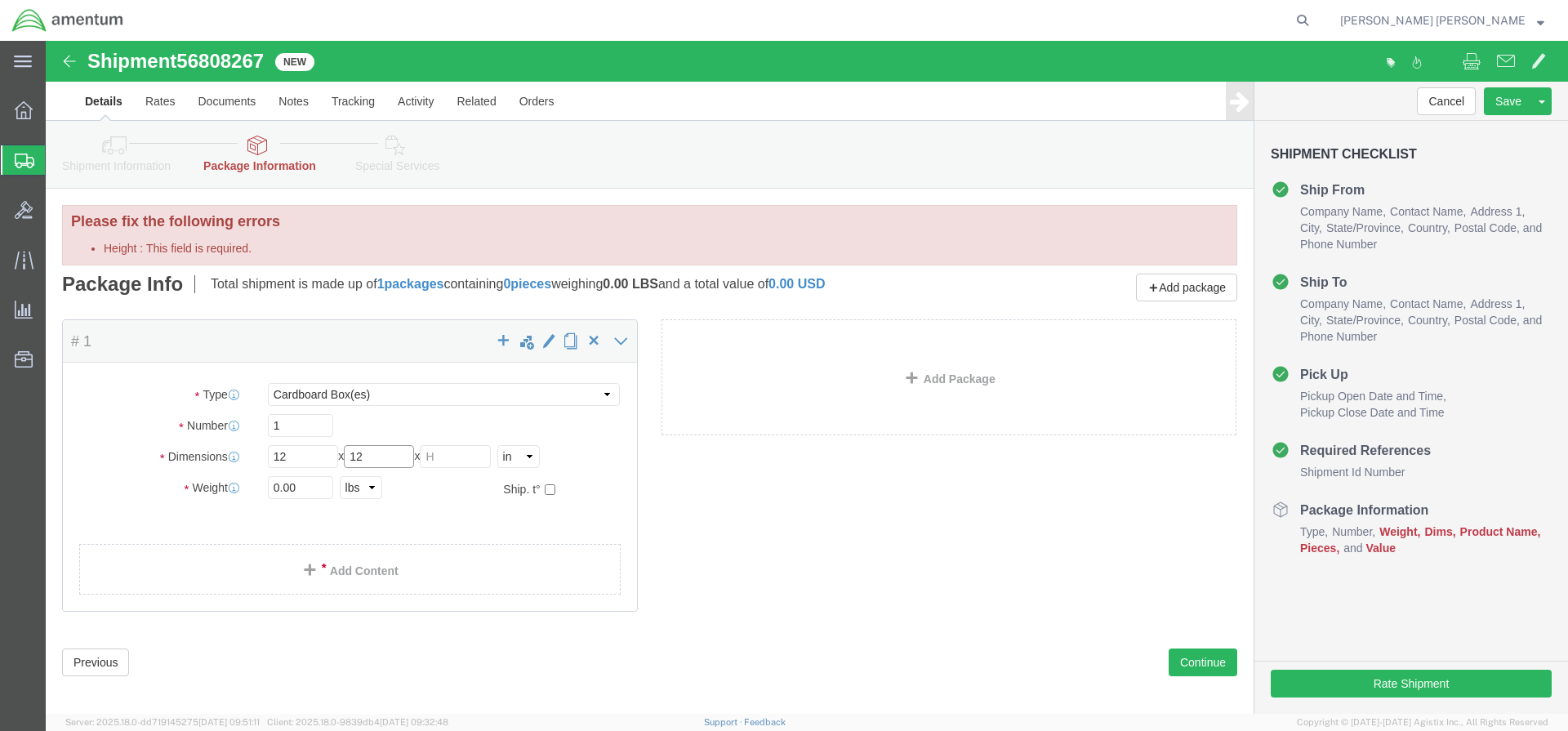
type input "12"
click input "Height : This field is required."
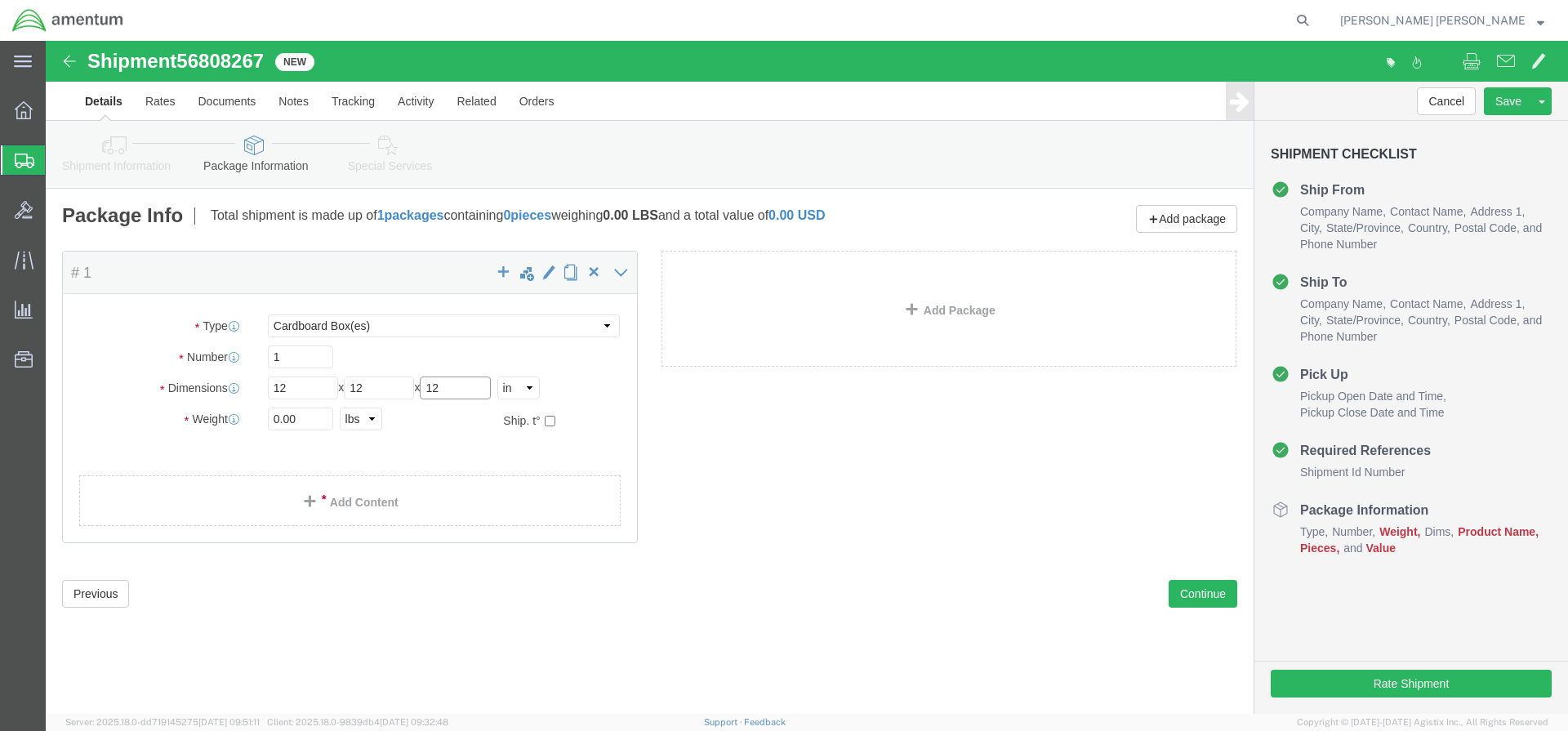
type input "12"
drag, startPoint x: 272, startPoint y: 381, endPoint x: 224, endPoint y: 379, distance: 48.0
click input "0.00"
type input "7"
click link "Add Content"
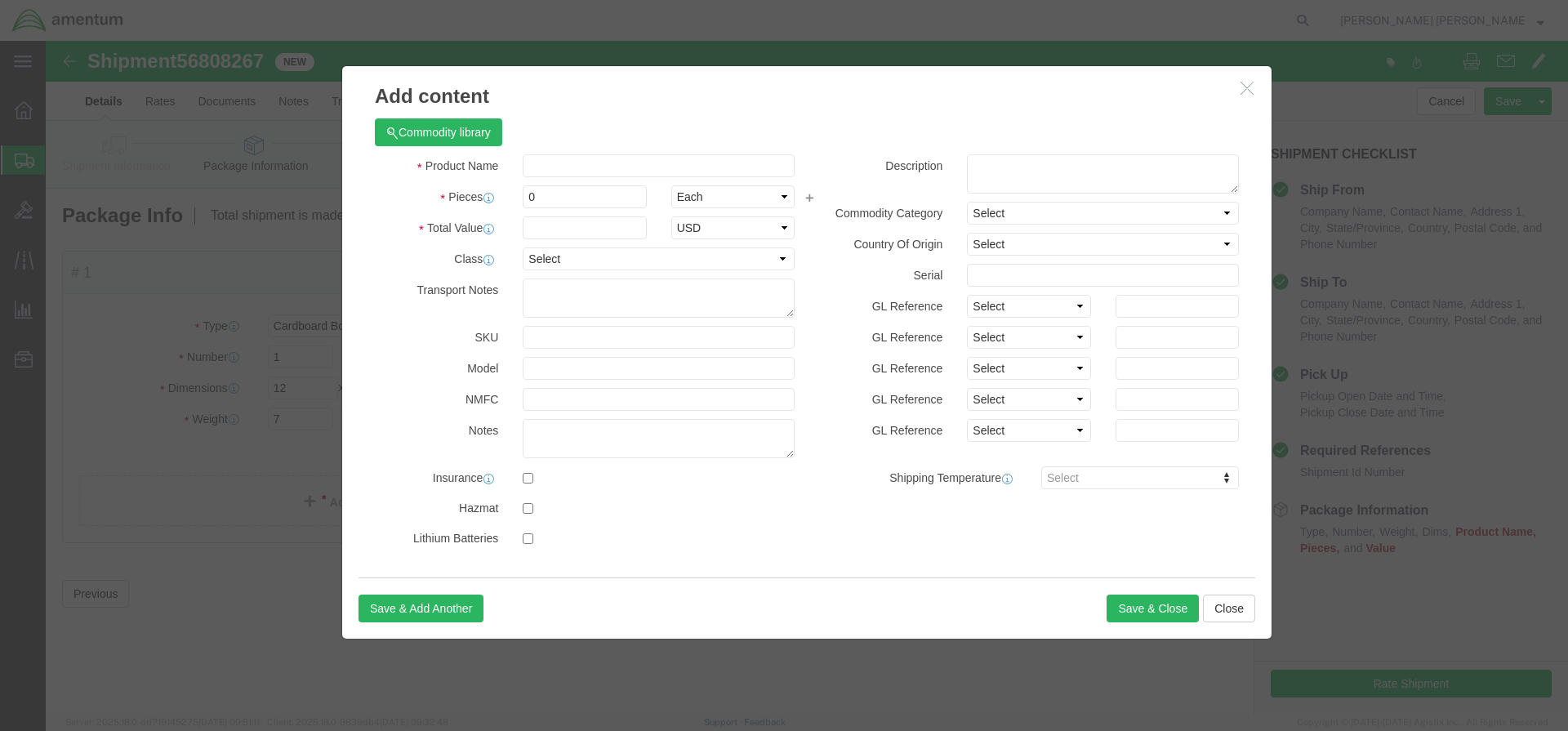
click div "Commodity library"
click input "text"
paste input "GUIDE ASSY,LINER"
type input "GUIDE ASSY,LINER"
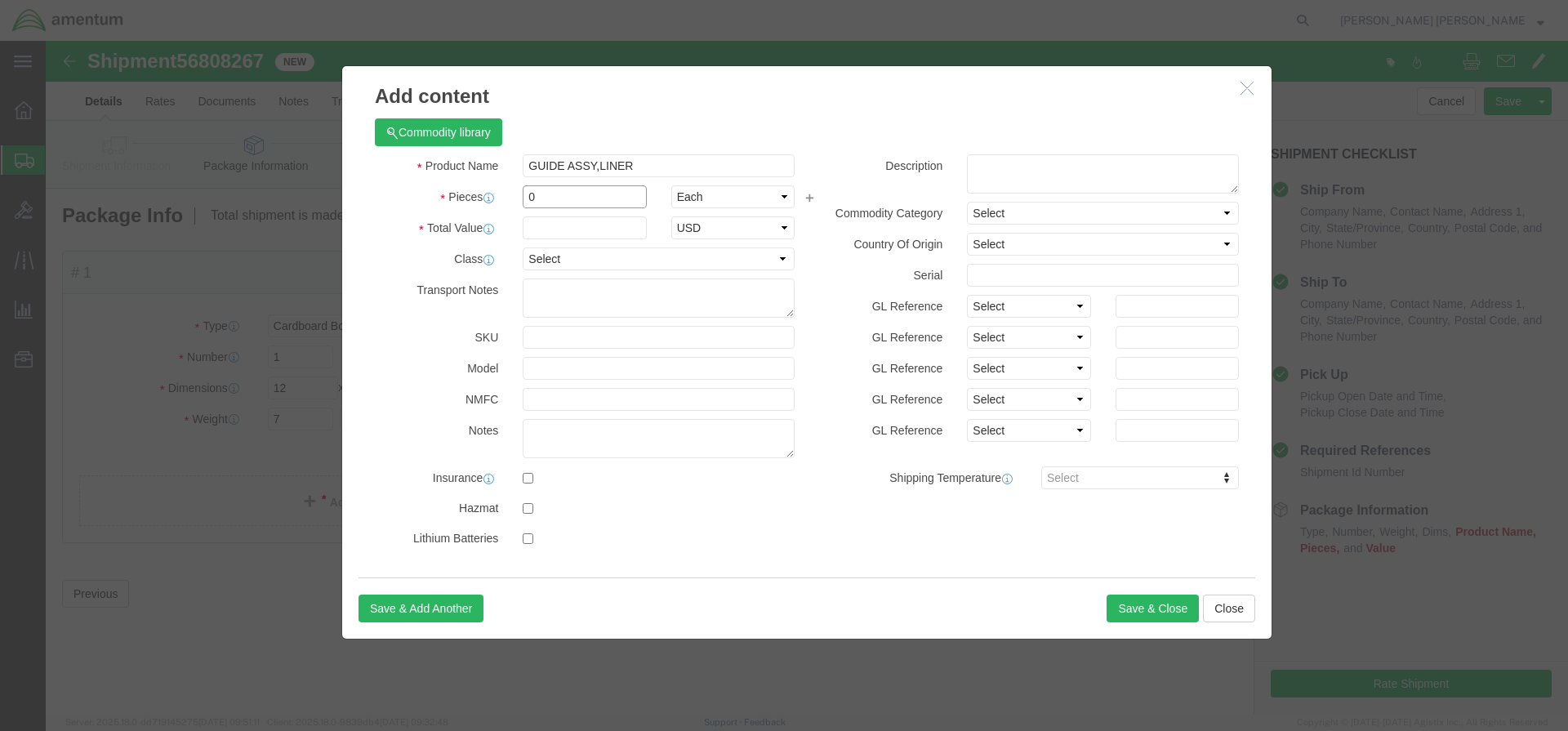
click input "0"
drag, startPoint x: 556, startPoint y: 152, endPoint x: 474, endPoint y: 159, distance: 82.3
click div "0"
type input "1"
click input "text"
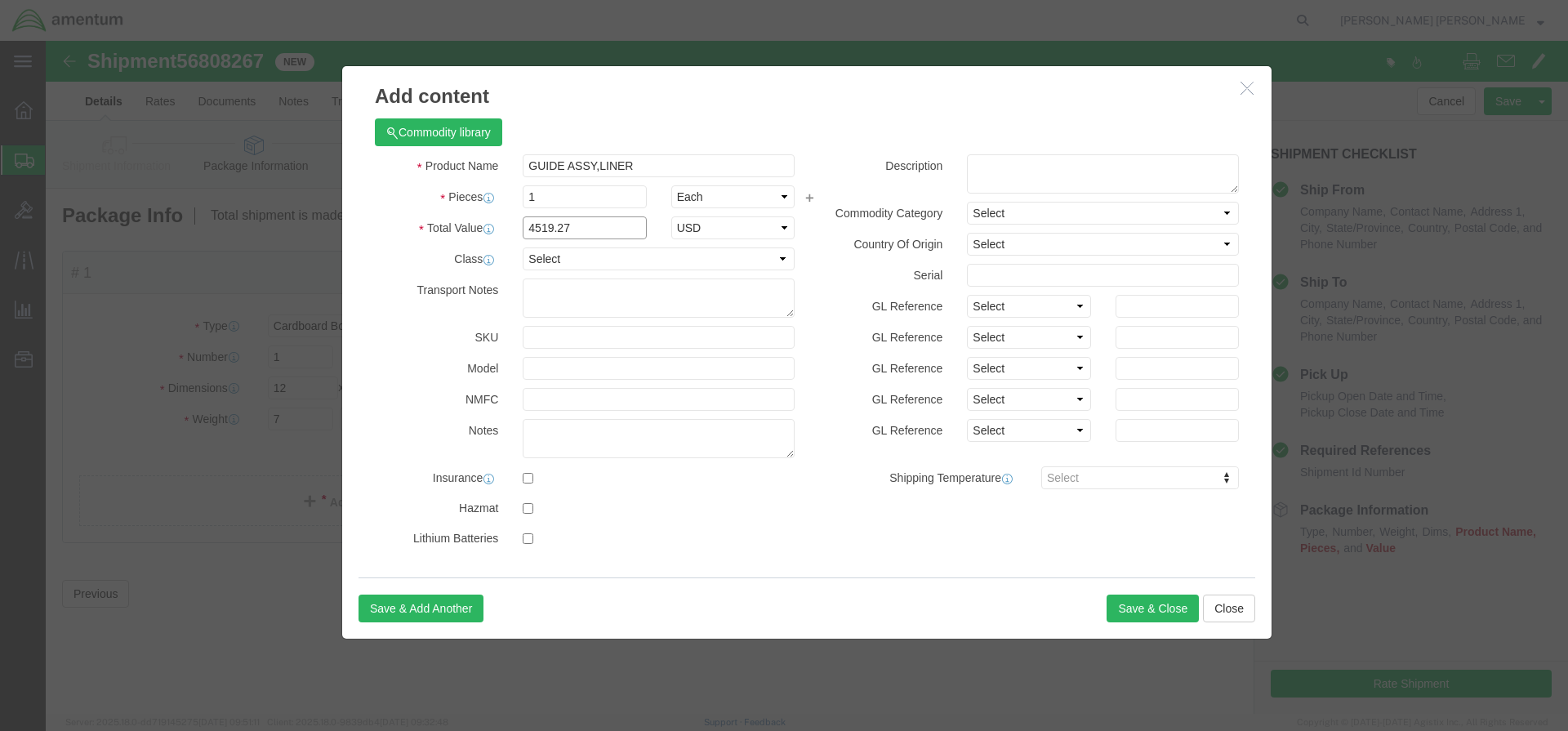
type input "4519.27"
click button "Save & Close"
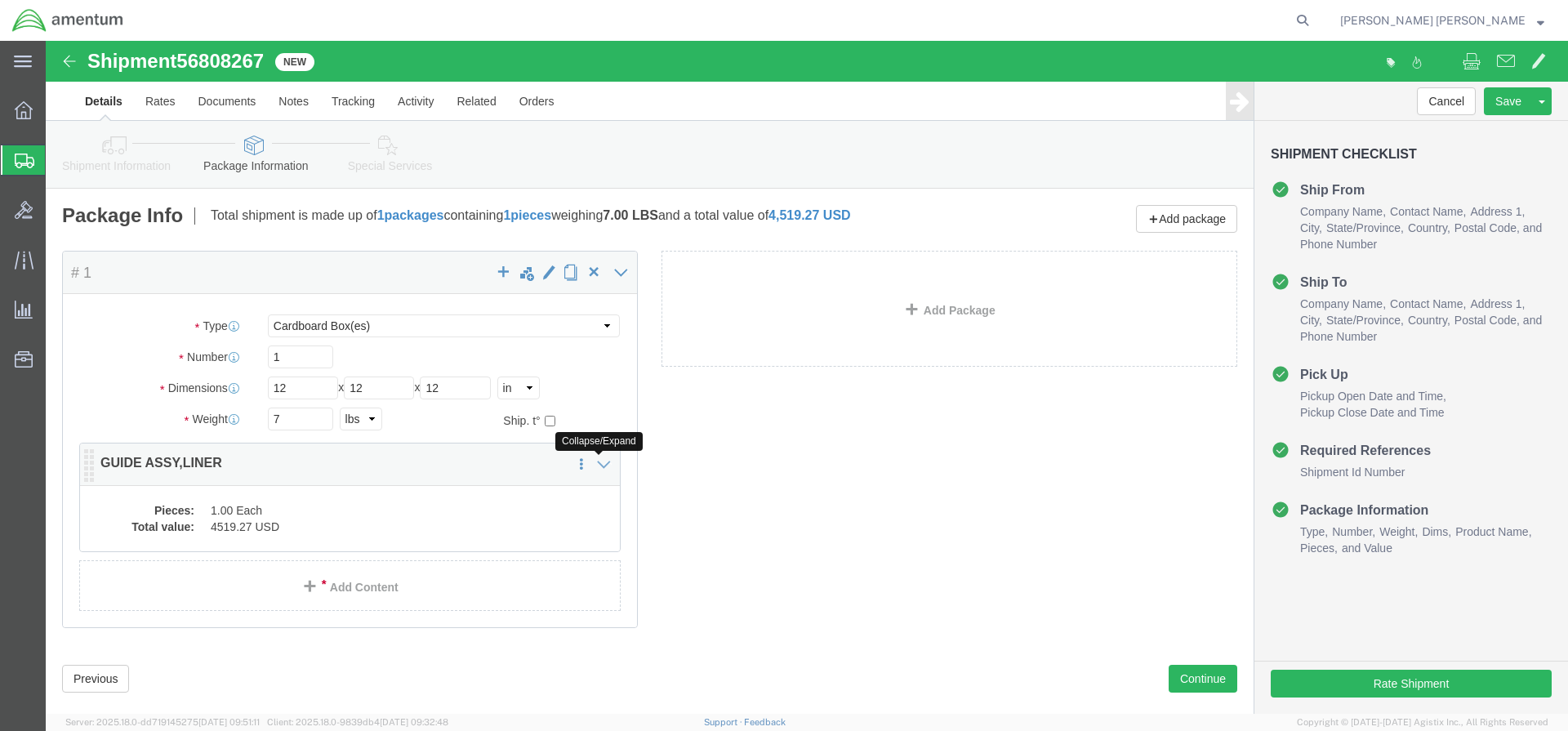
click icon
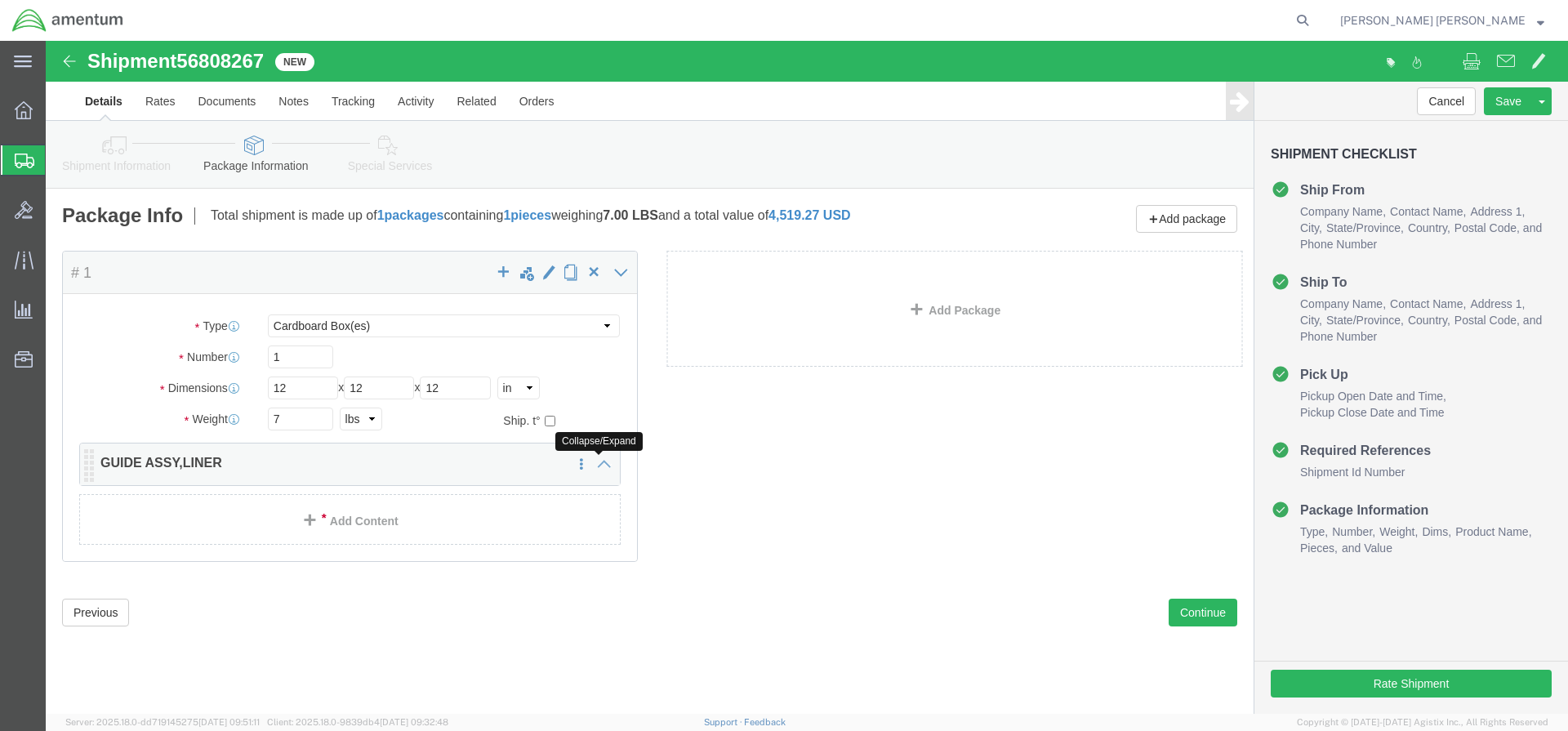
drag, startPoint x: 554, startPoint y: 418, endPoint x: 551, endPoint y: 523, distance: 105.0
click icon
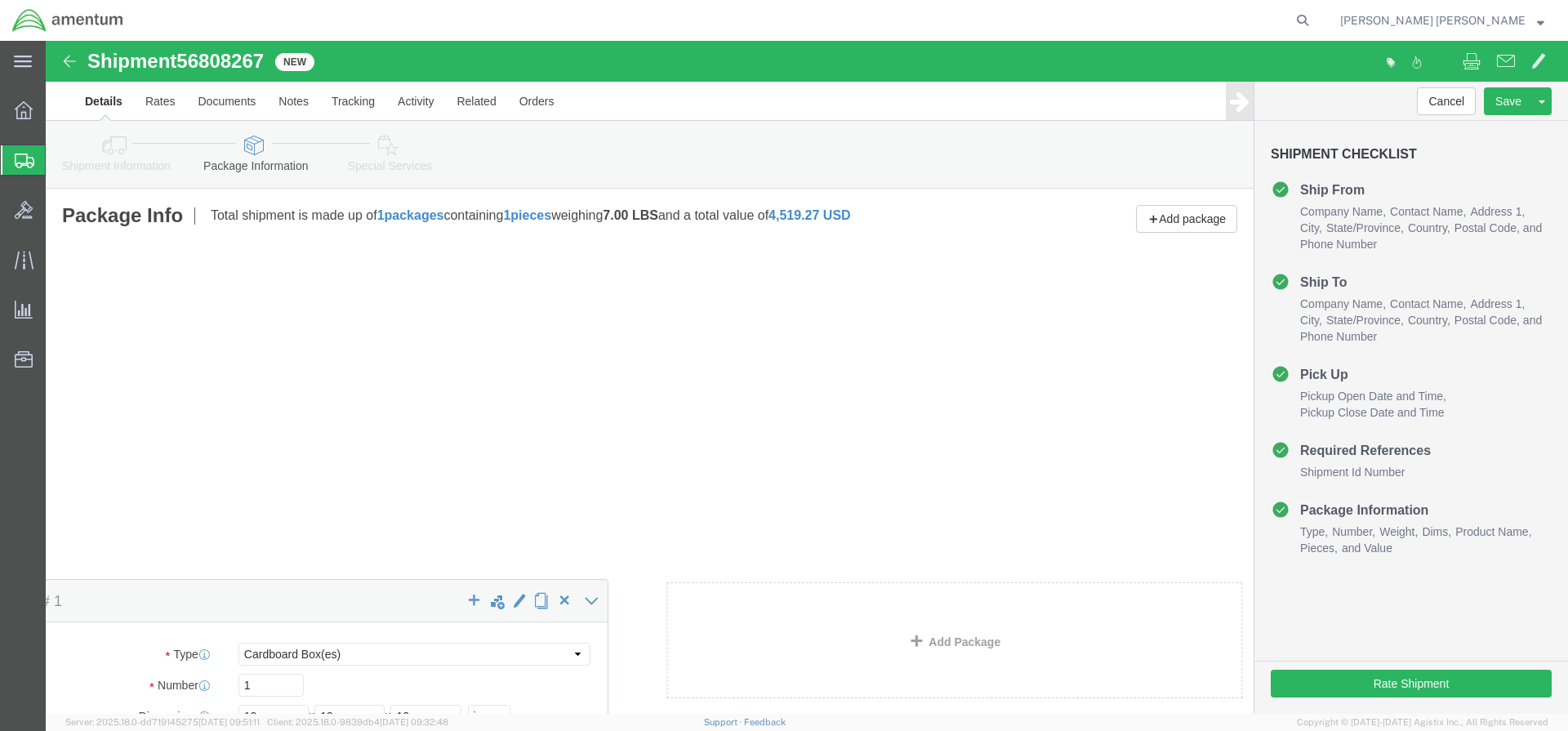
click div "Save in commodity library Clone this content Delete this content GUIDE ASSY,LIN…"
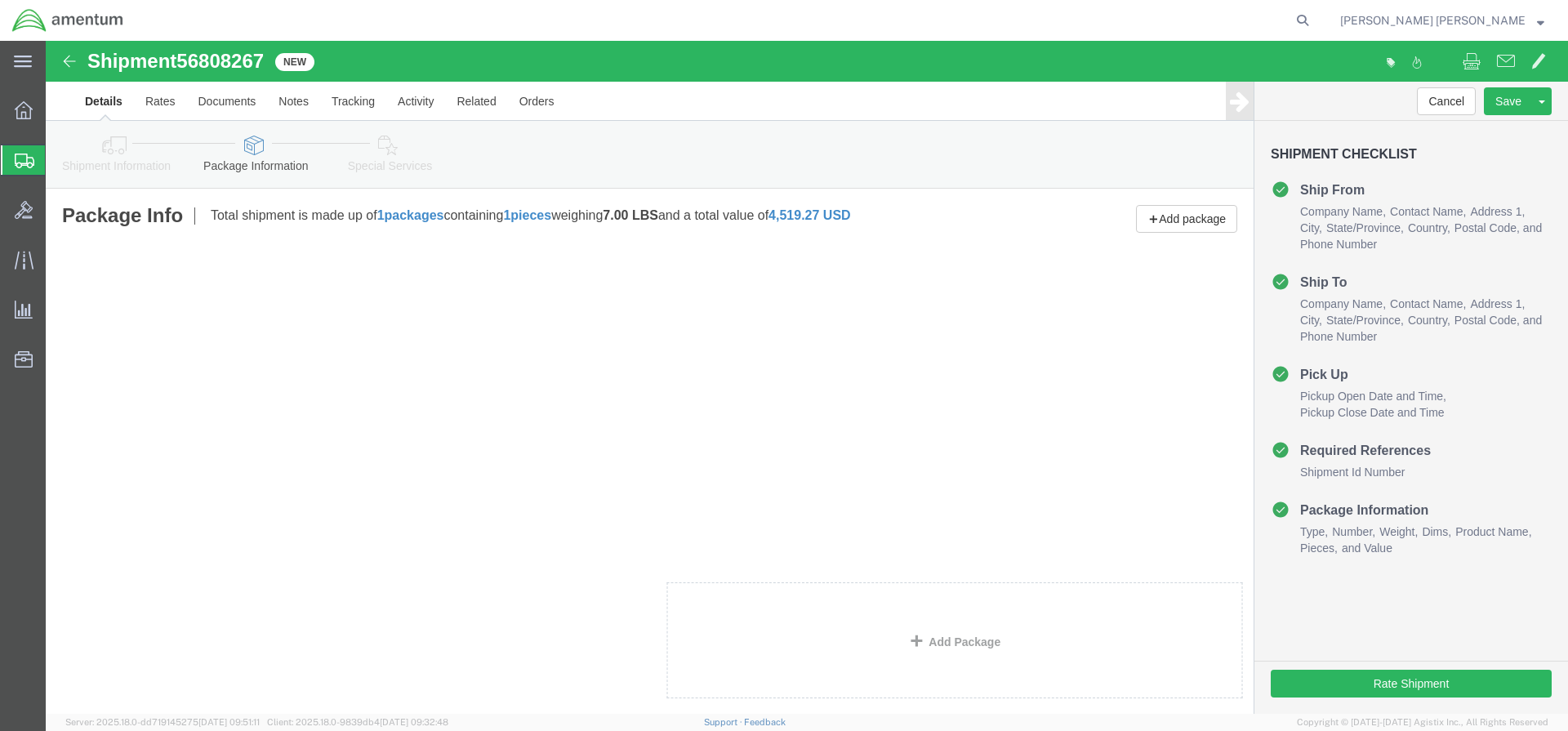
click icon
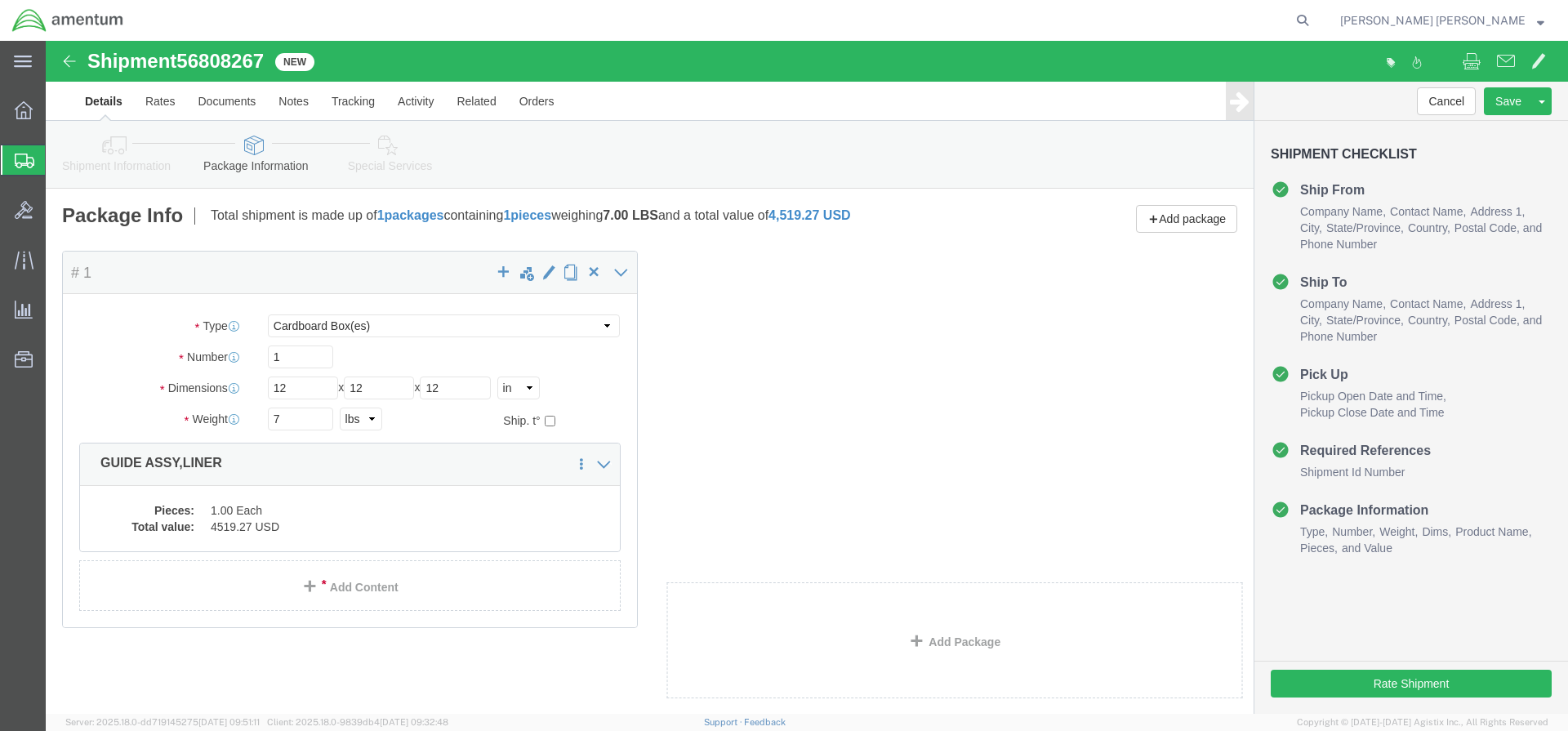
click div
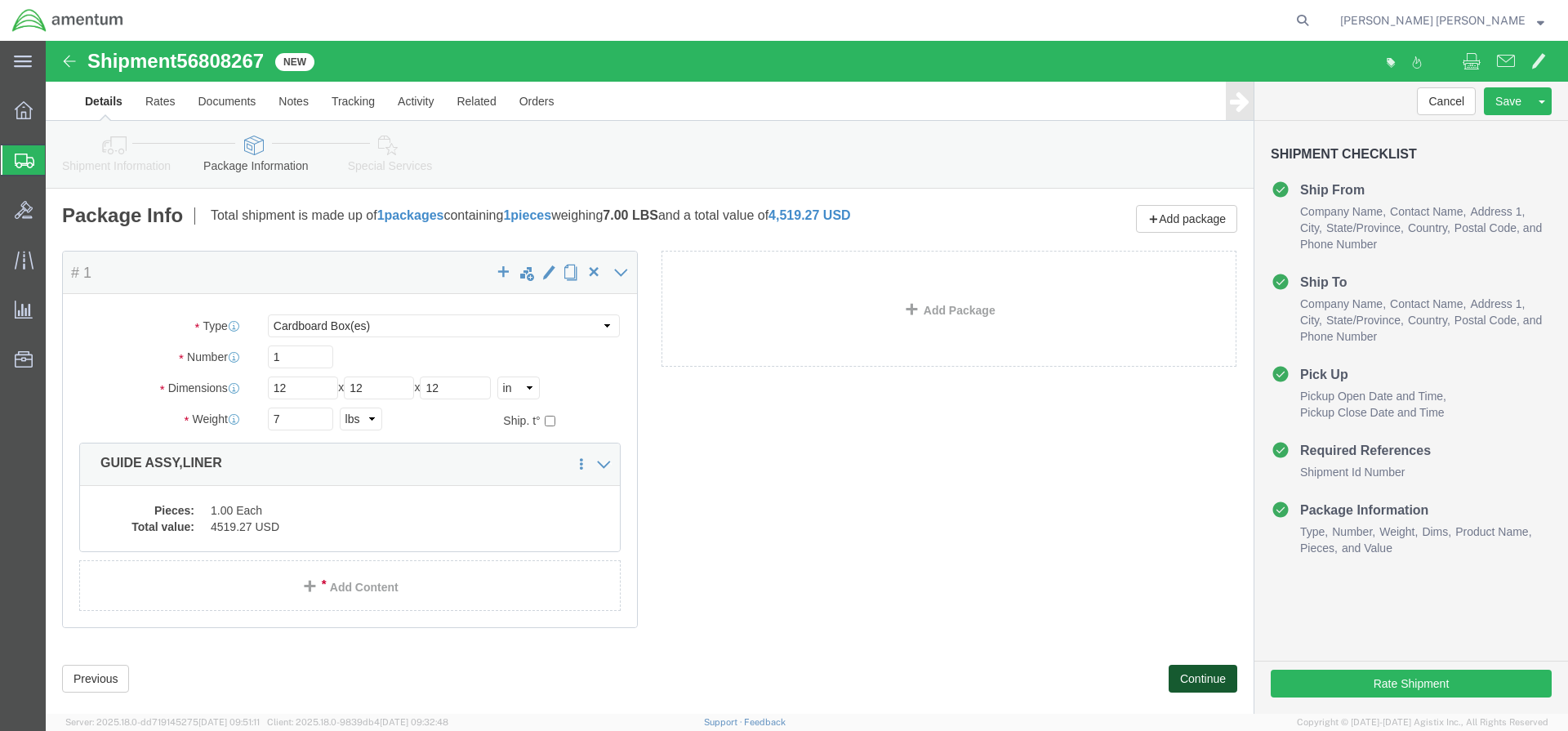
click button "Continue"
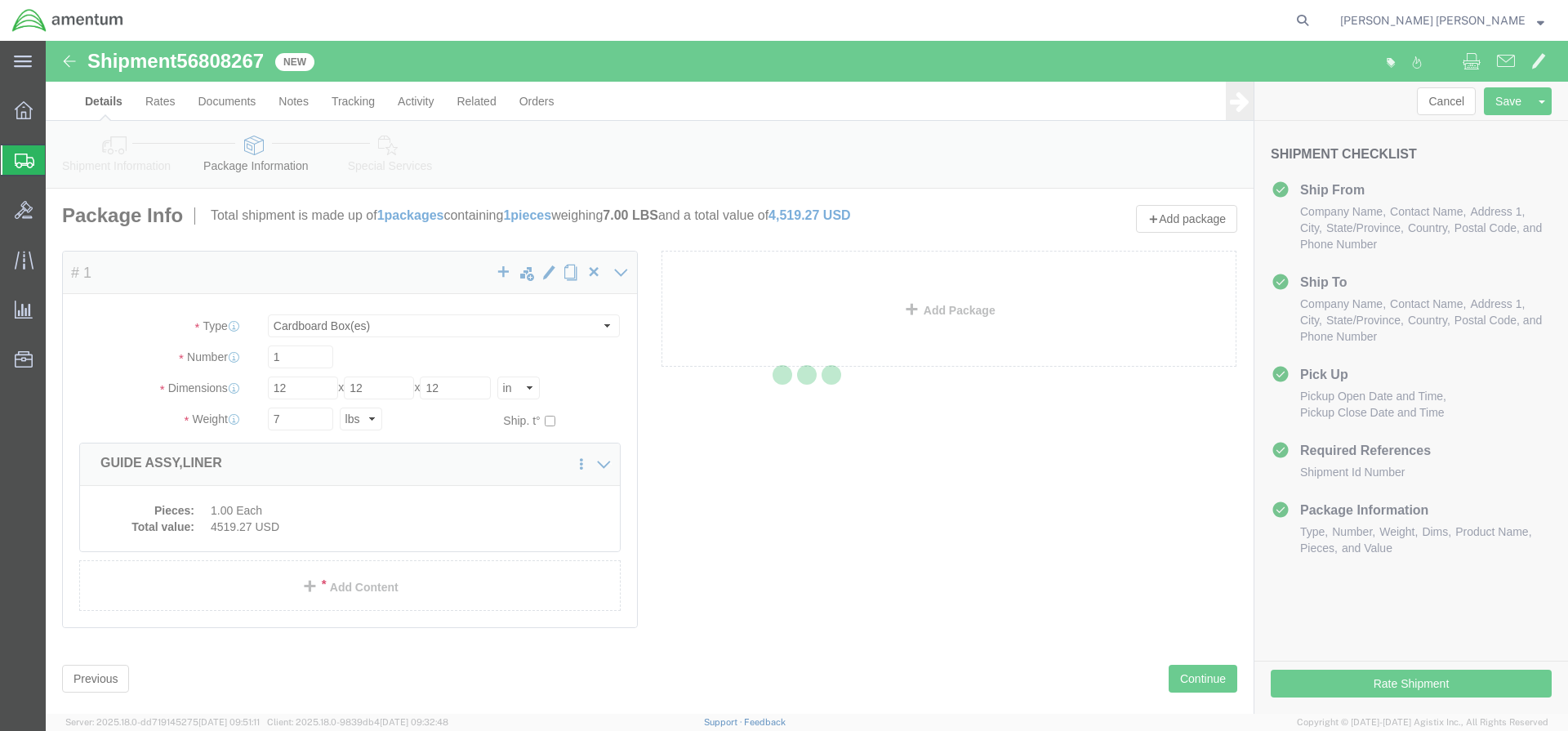
select select
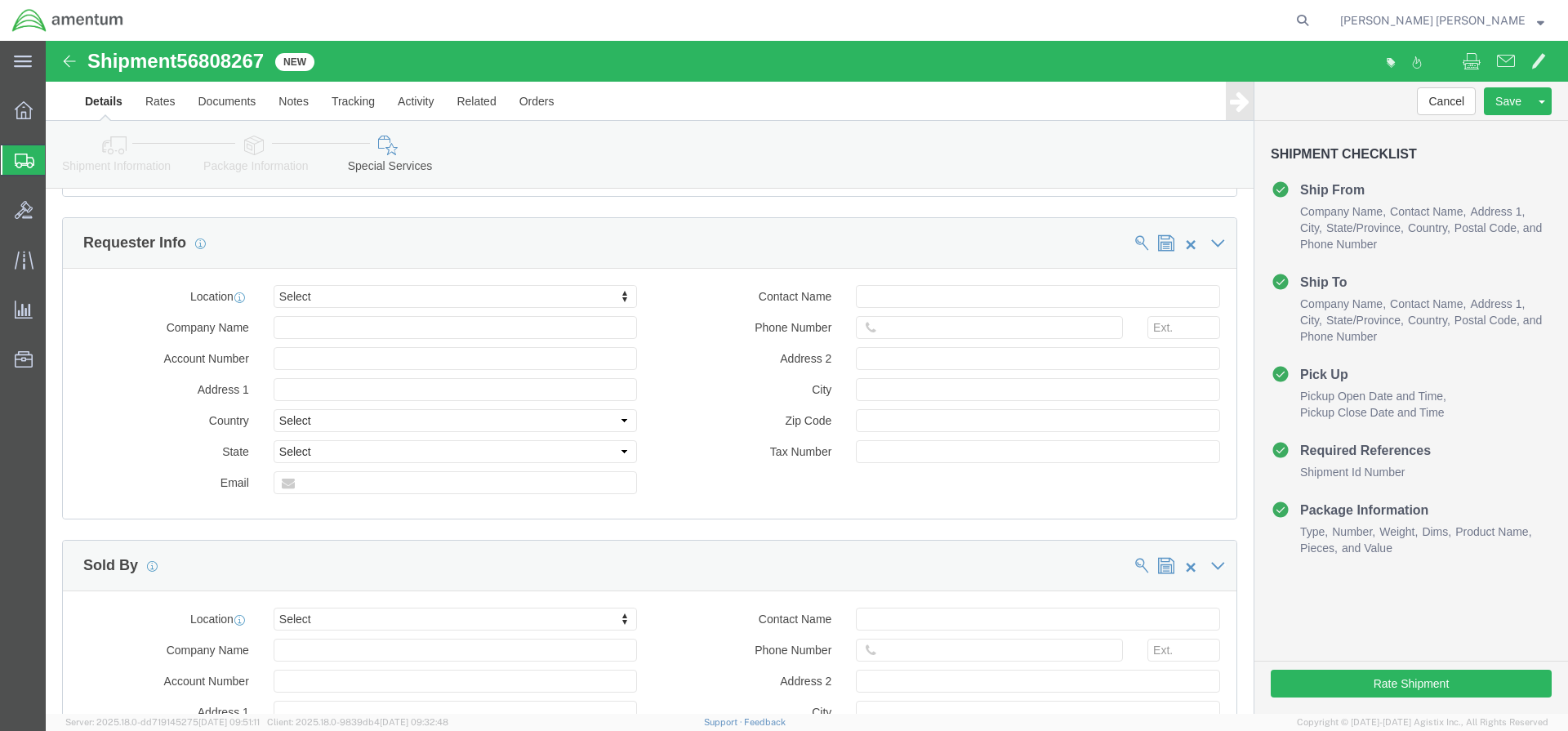
scroll to position [1545, 0]
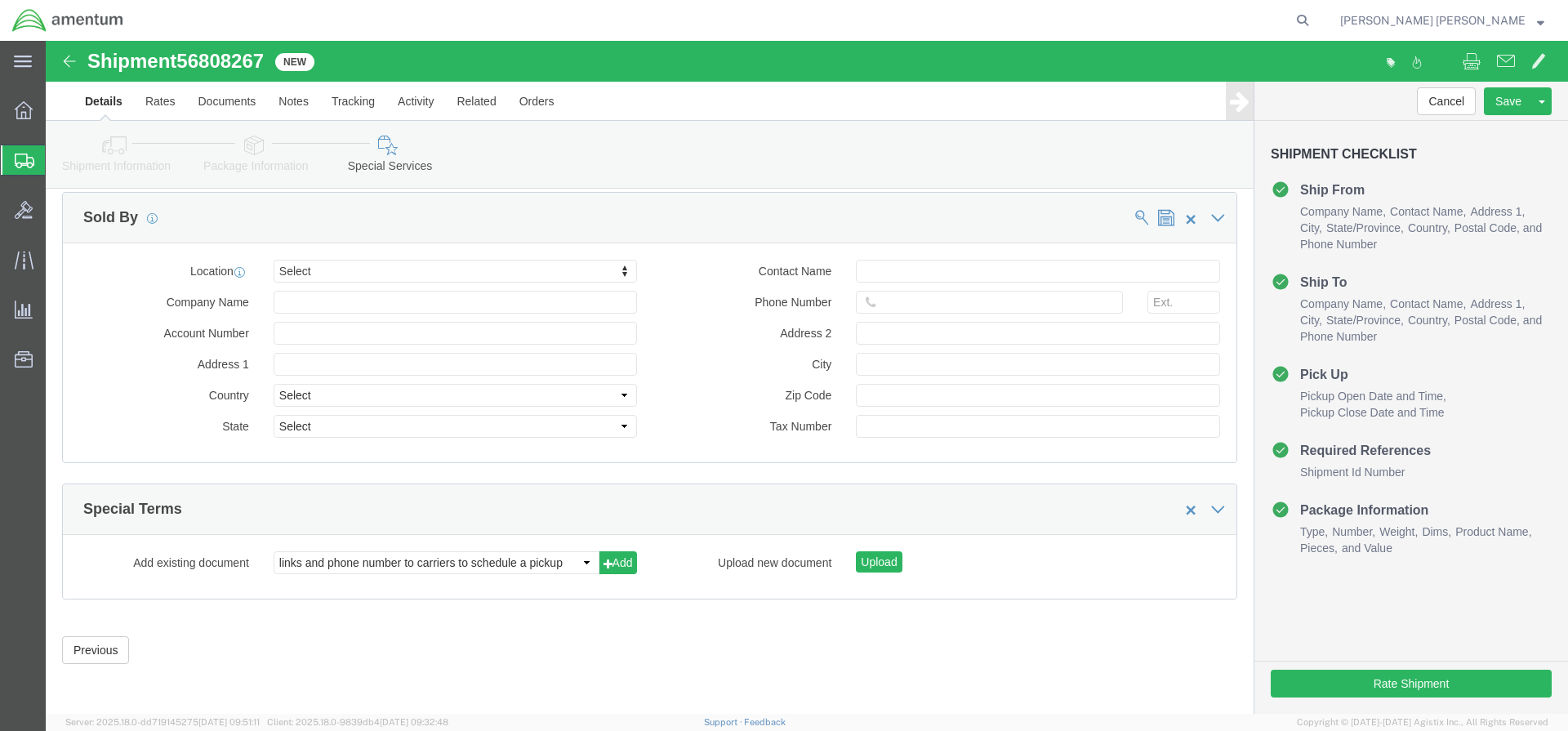
click icon
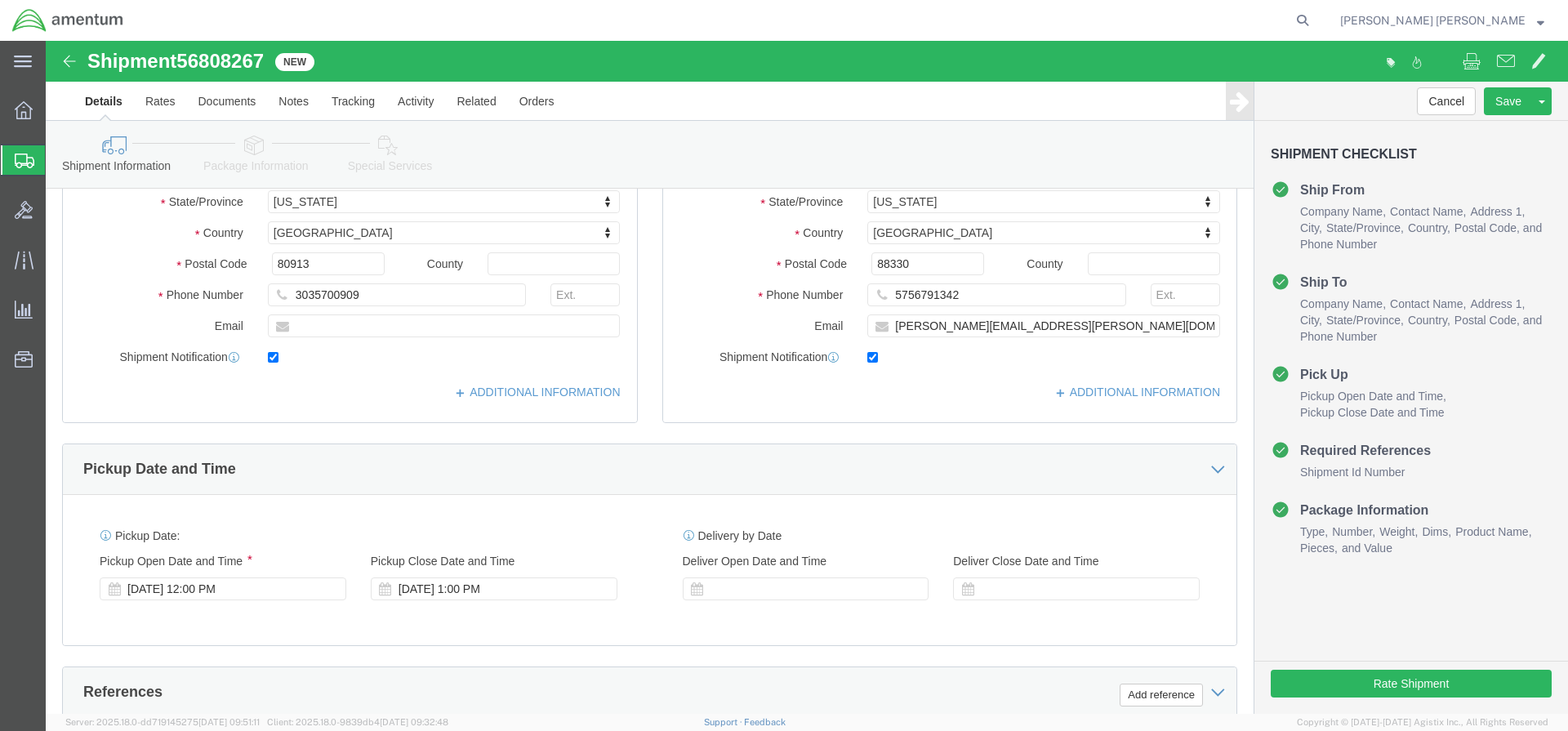
scroll to position [729, 0]
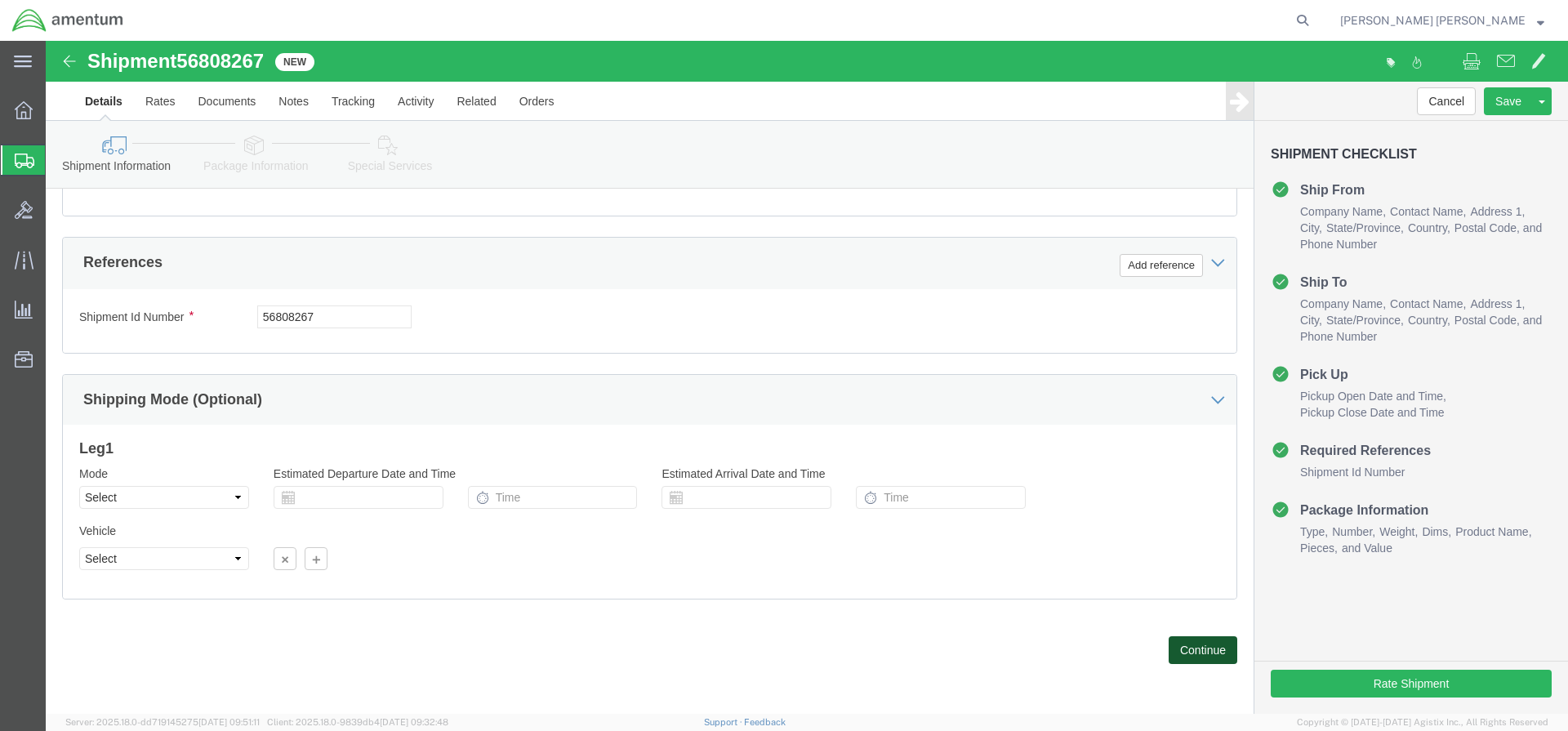
click button "Continue"
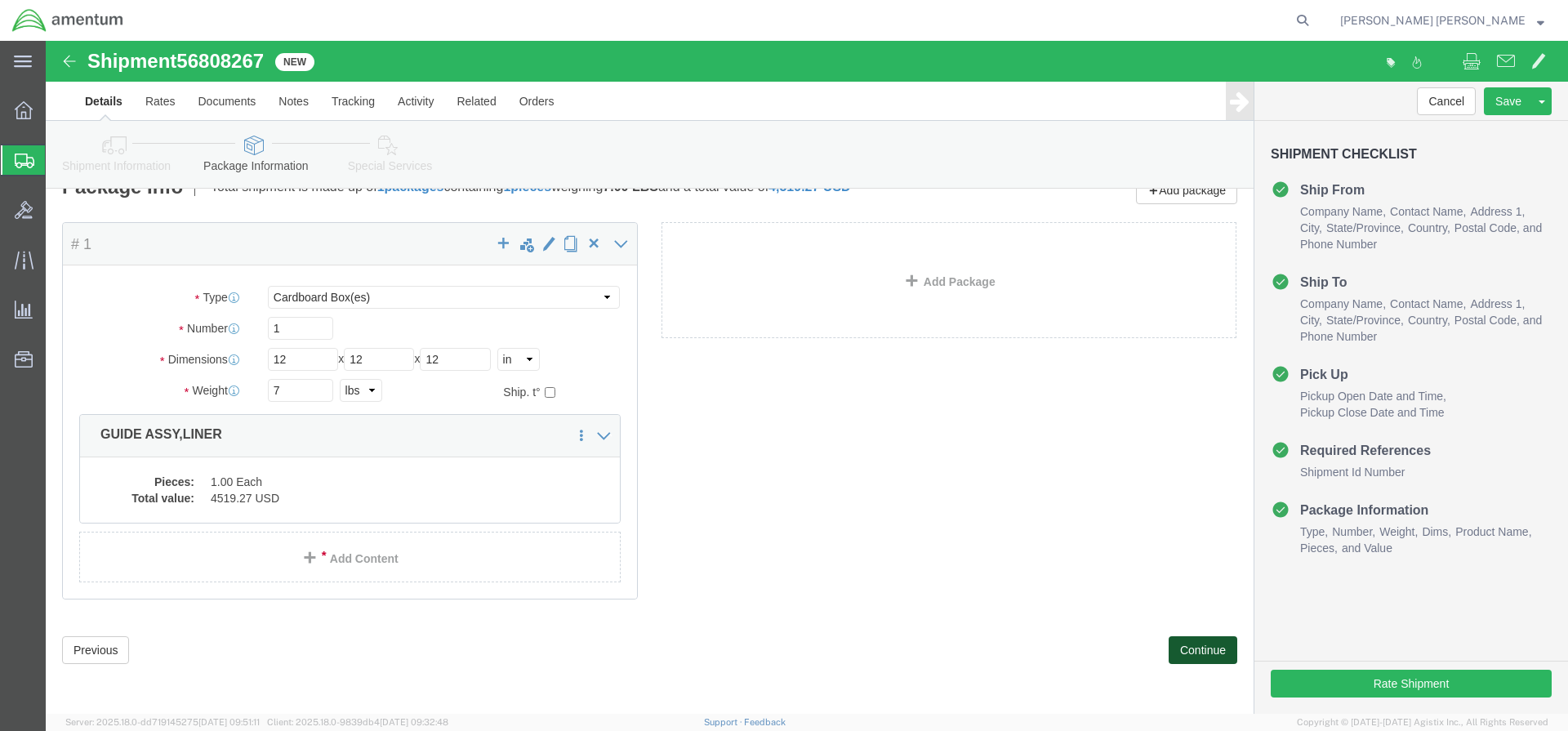
scroll to position [29, 0]
drag, startPoint x: 1140, startPoint y: 613, endPoint x: 1152, endPoint y: 613, distance: 12.0
click button "Continue"
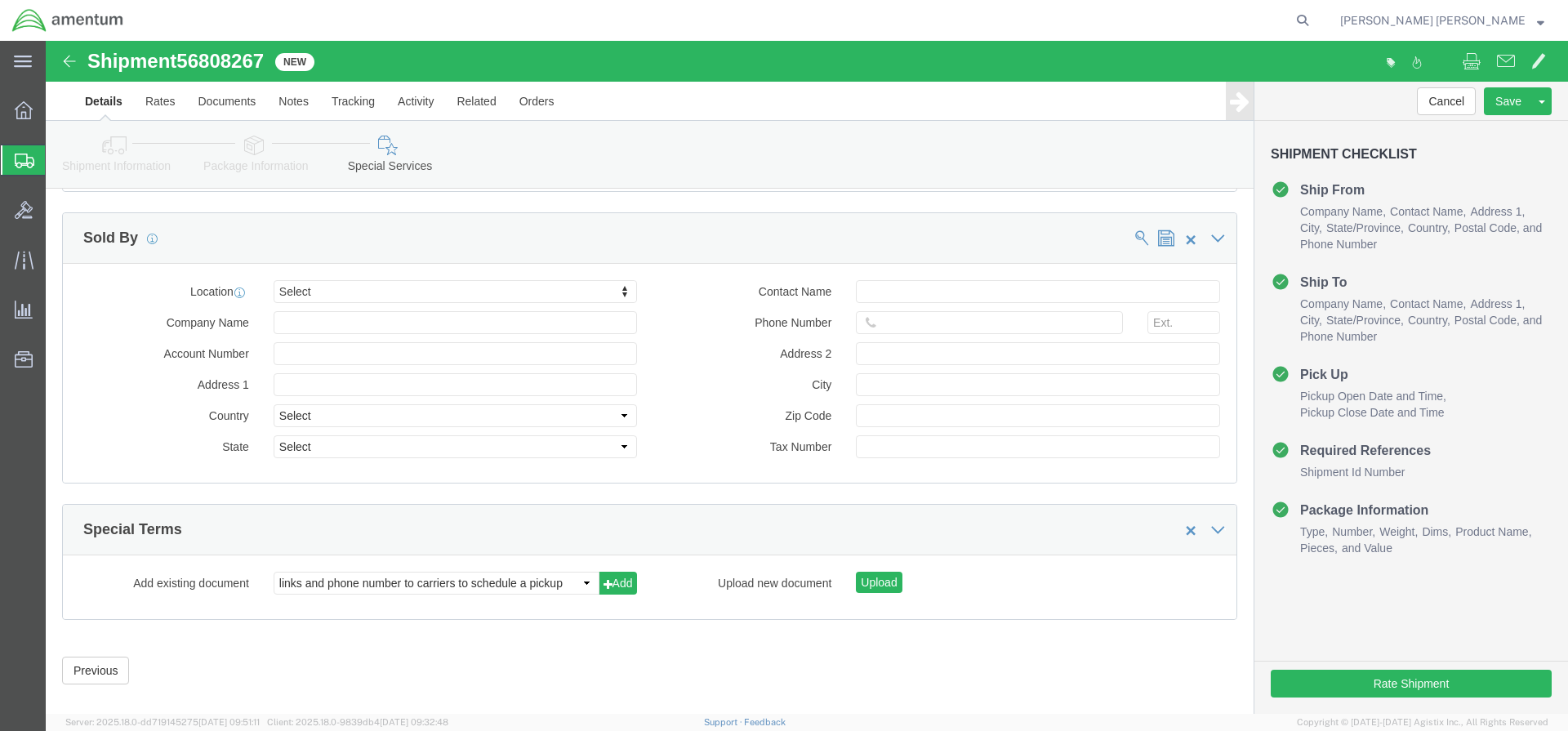
scroll to position [927, 0]
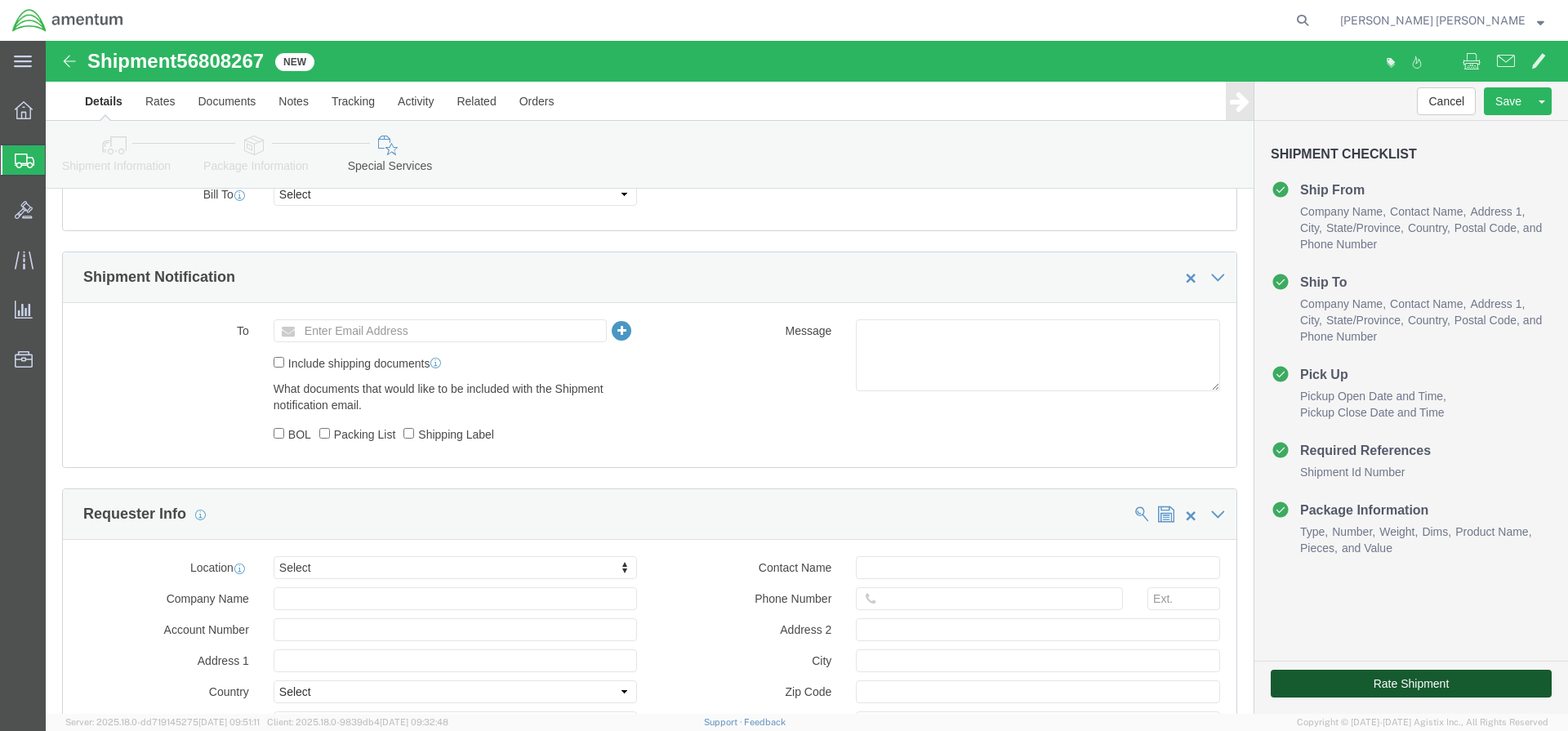
click button "Rate Shipment"
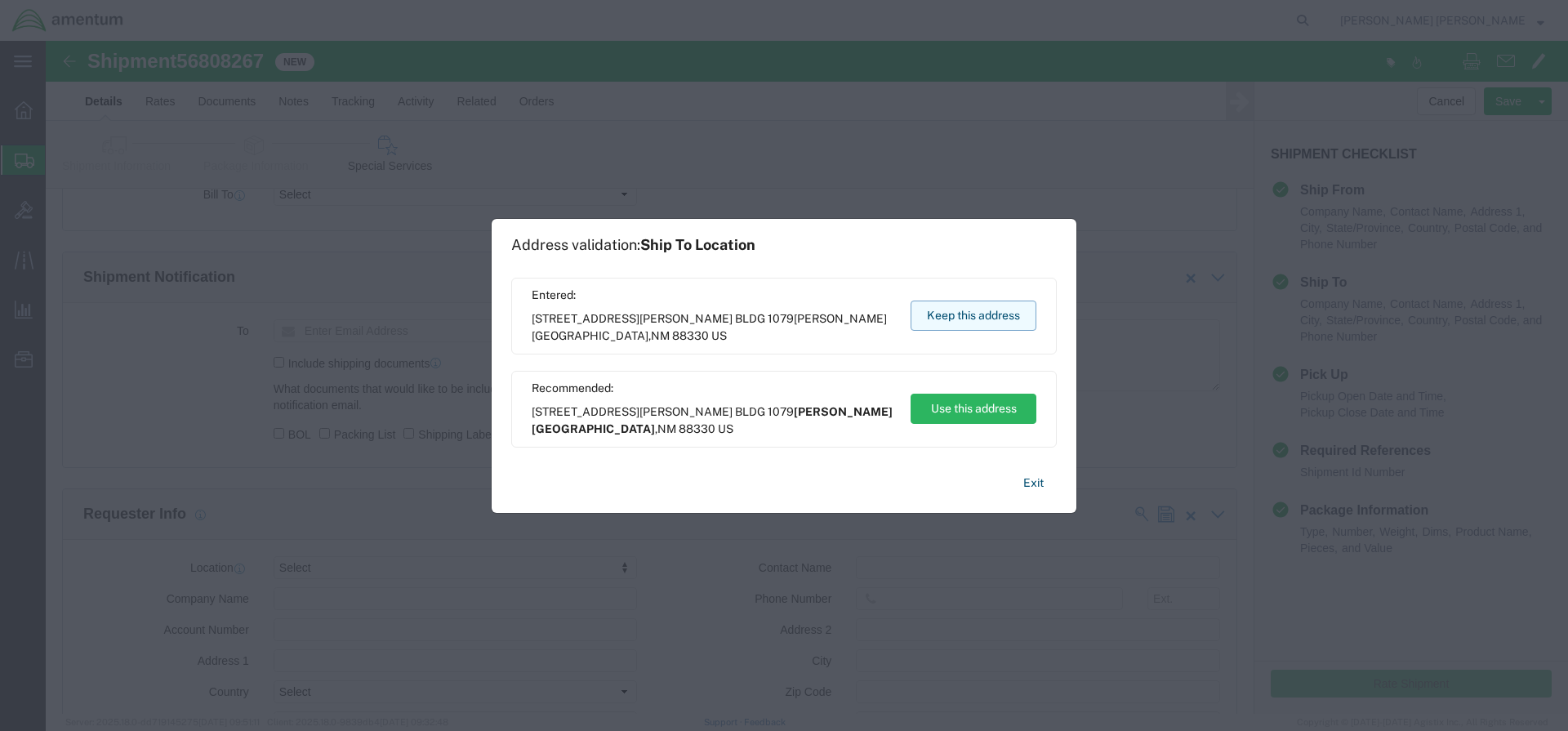
scroll to position [1545, 0]
click at [952, 394] on button "Use this address" at bounding box center [973, 408] width 126 height 30
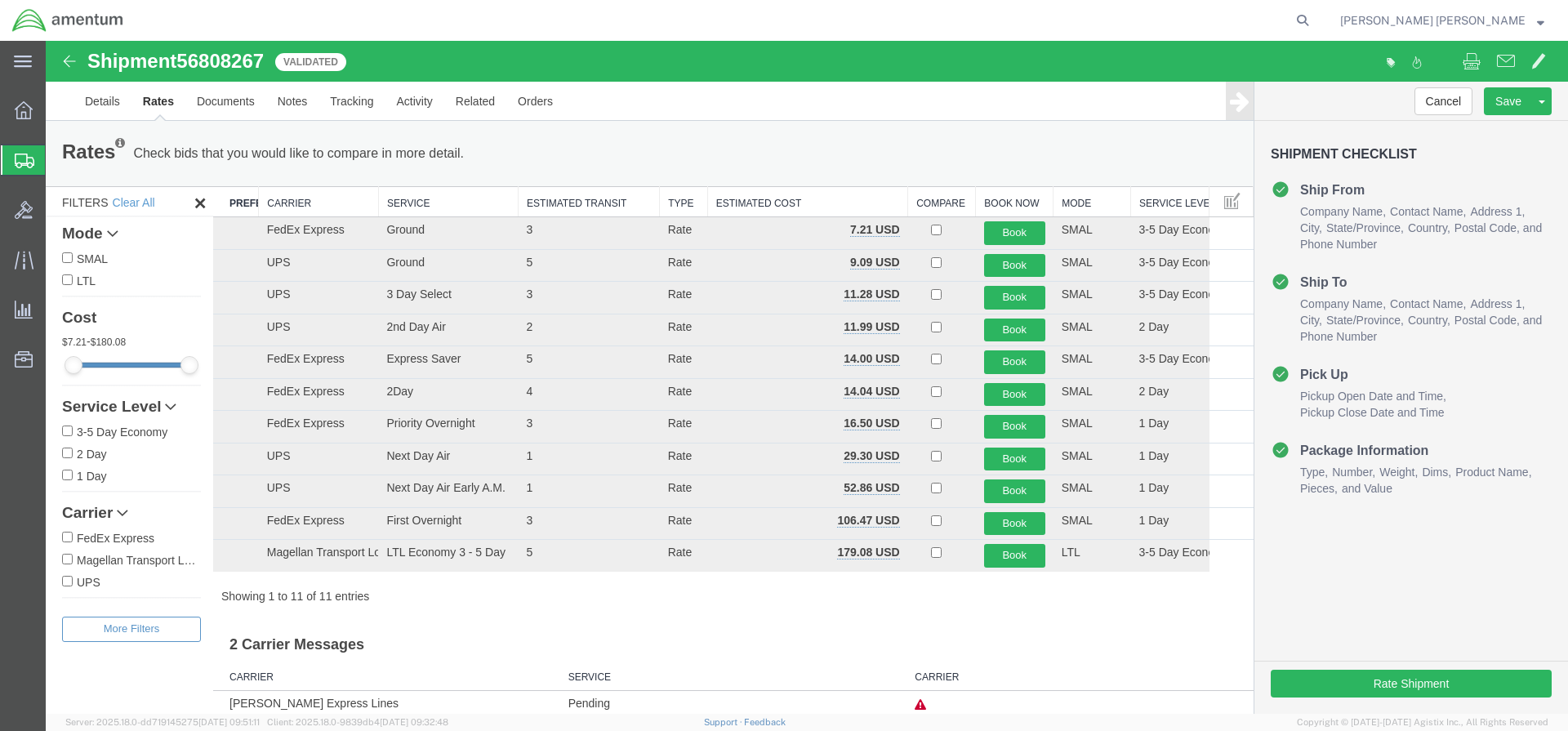
scroll to position [44, 0]
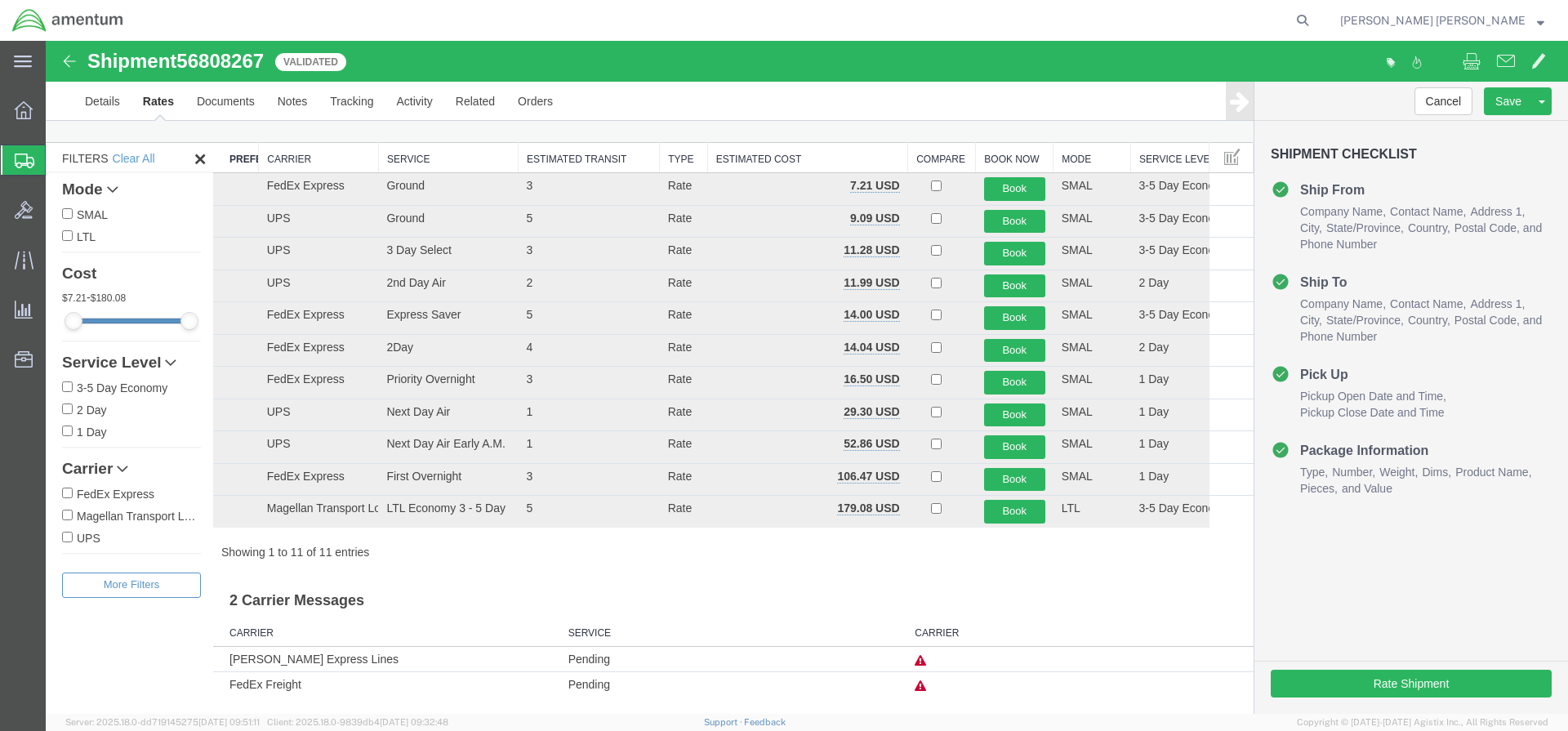
click at [915, 660] on icon at bounding box center [920, 660] width 12 height 12
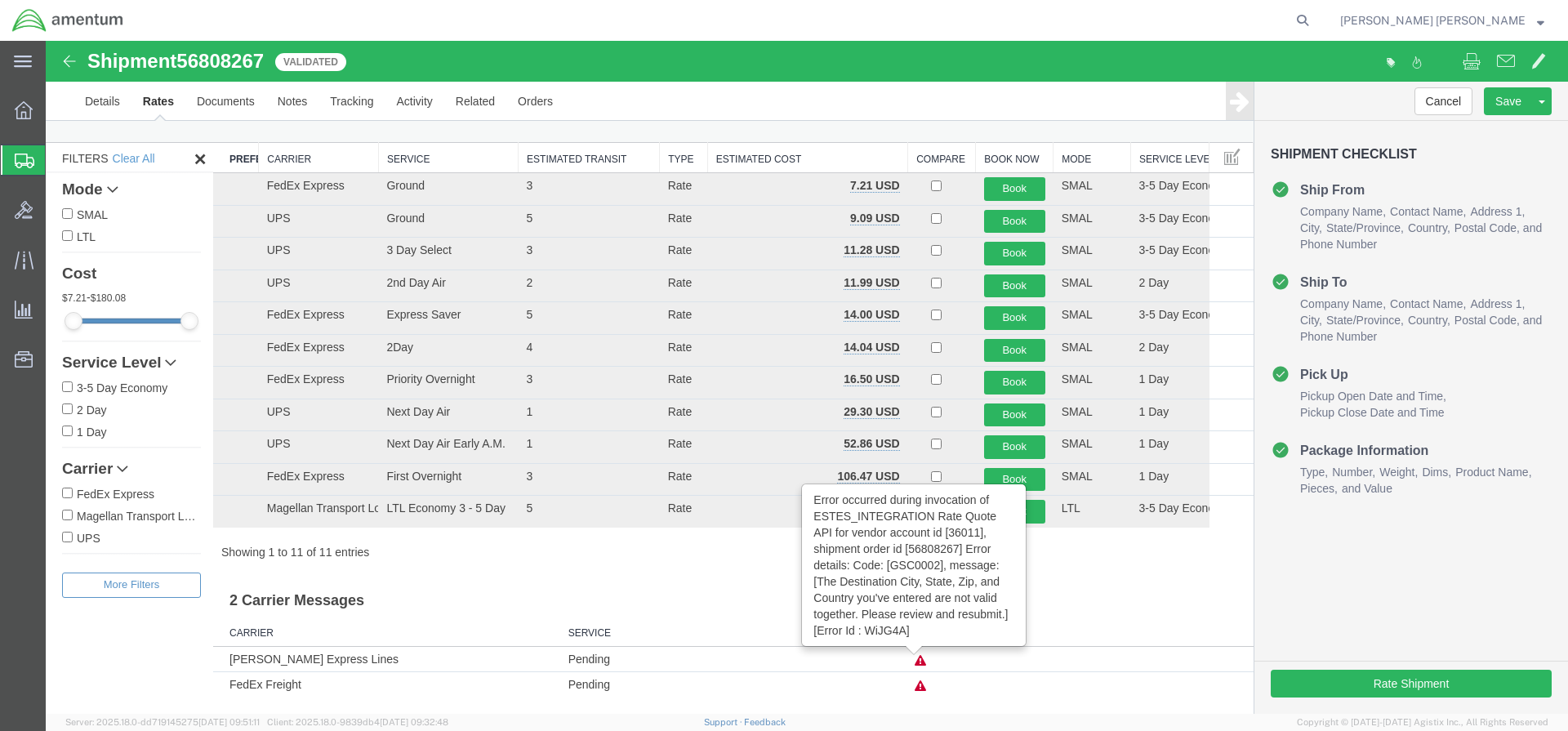
click at [916, 659] on icon at bounding box center [920, 660] width 12 height 12
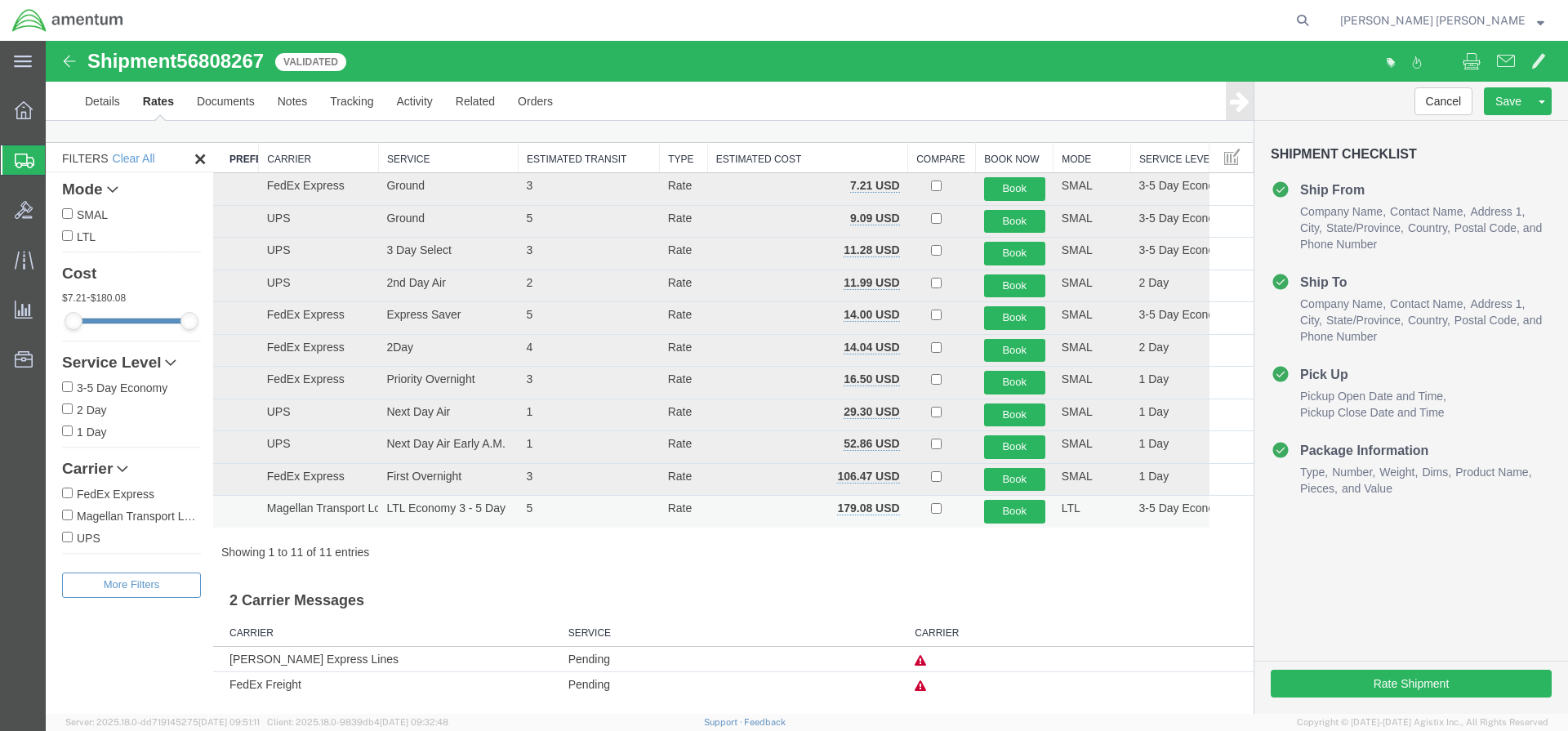
scroll to position [0, 0]
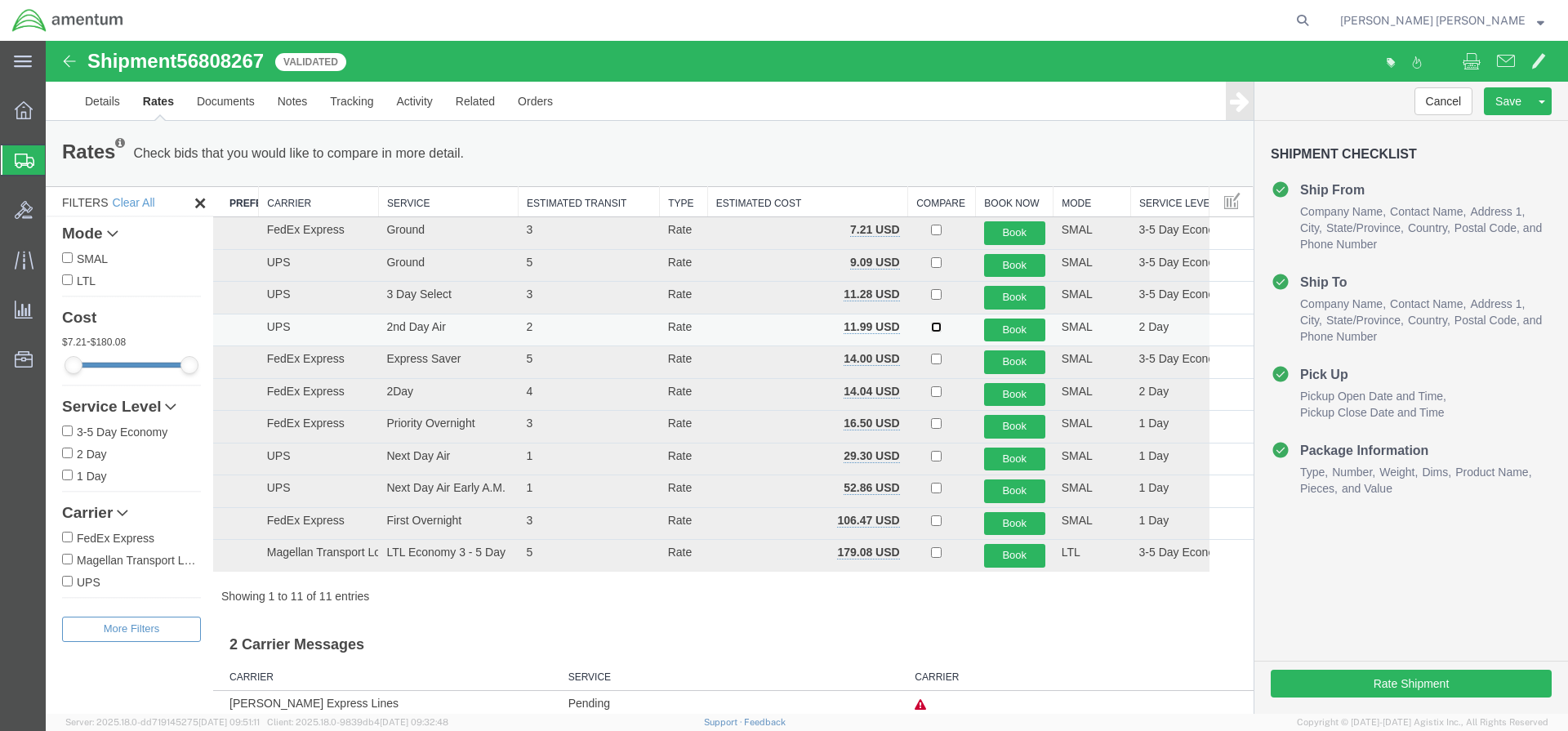
click at [931, 330] on input "checkbox" at bounding box center [936, 327] width 11 height 11
checkbox input "true"
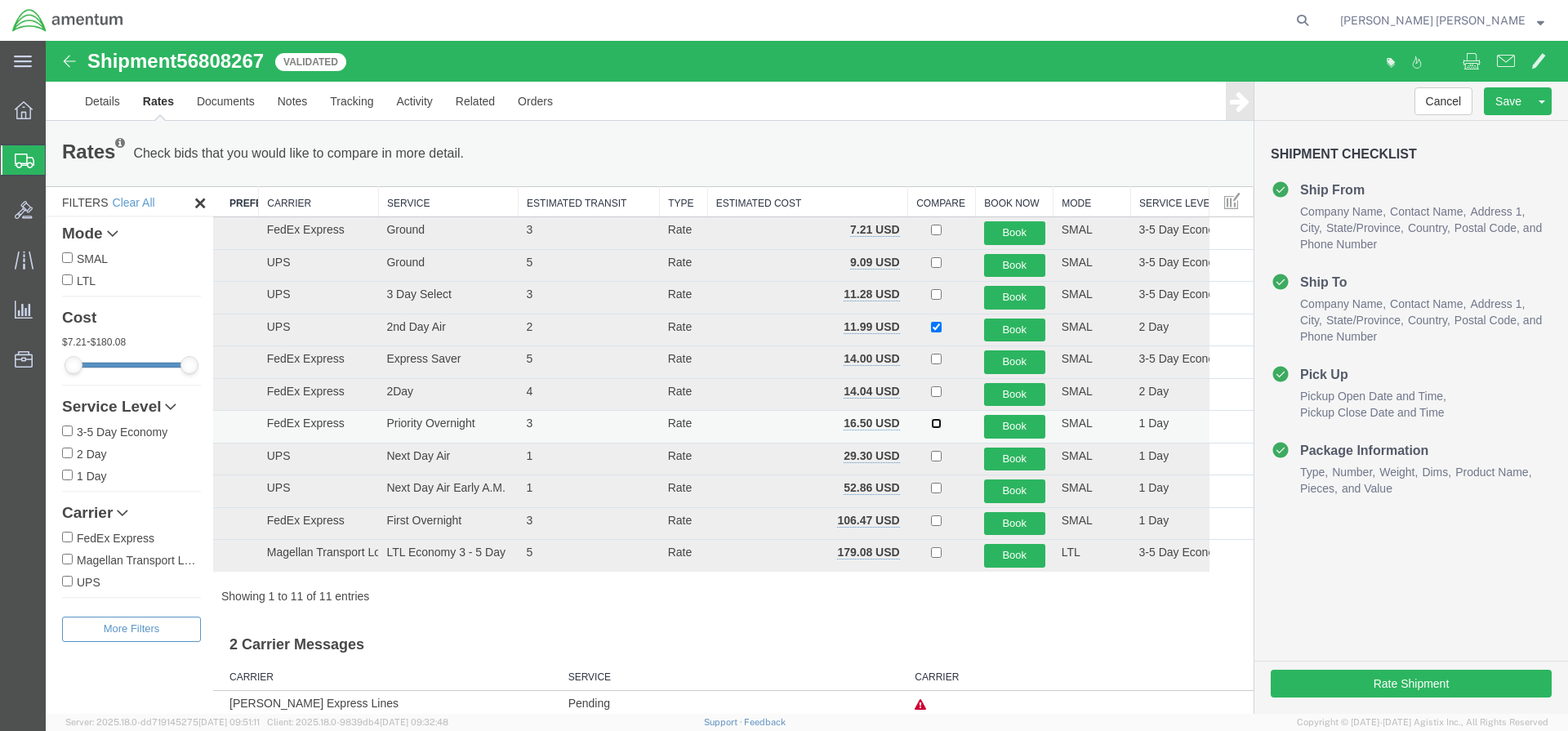
click at [931, 421] on input "checkbox" at bounding box center [936, 423] width 11 height 11
checkbox input "true"
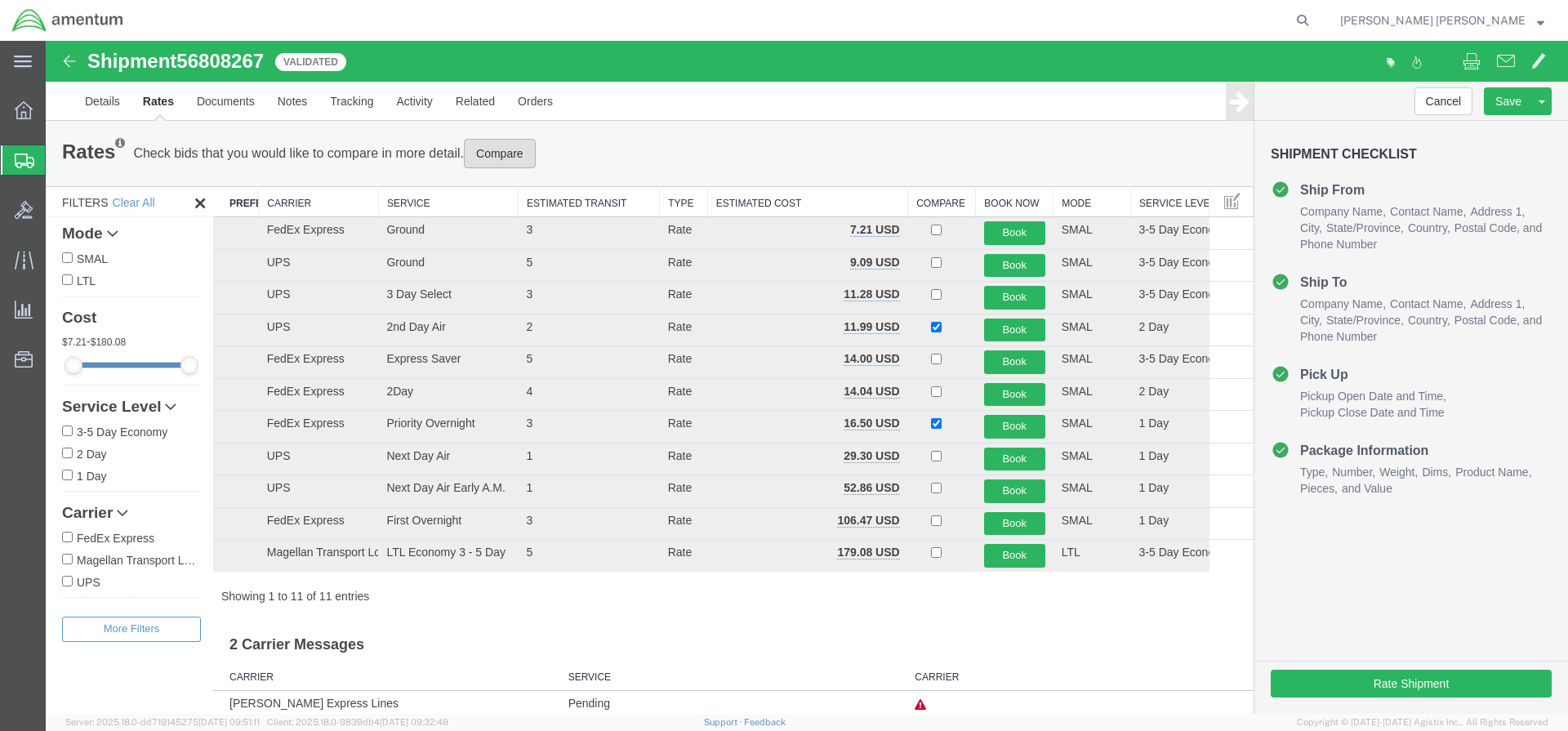
click at [481, 159] on button "Compare" at bounding box center [500, 153] width 72 height 29
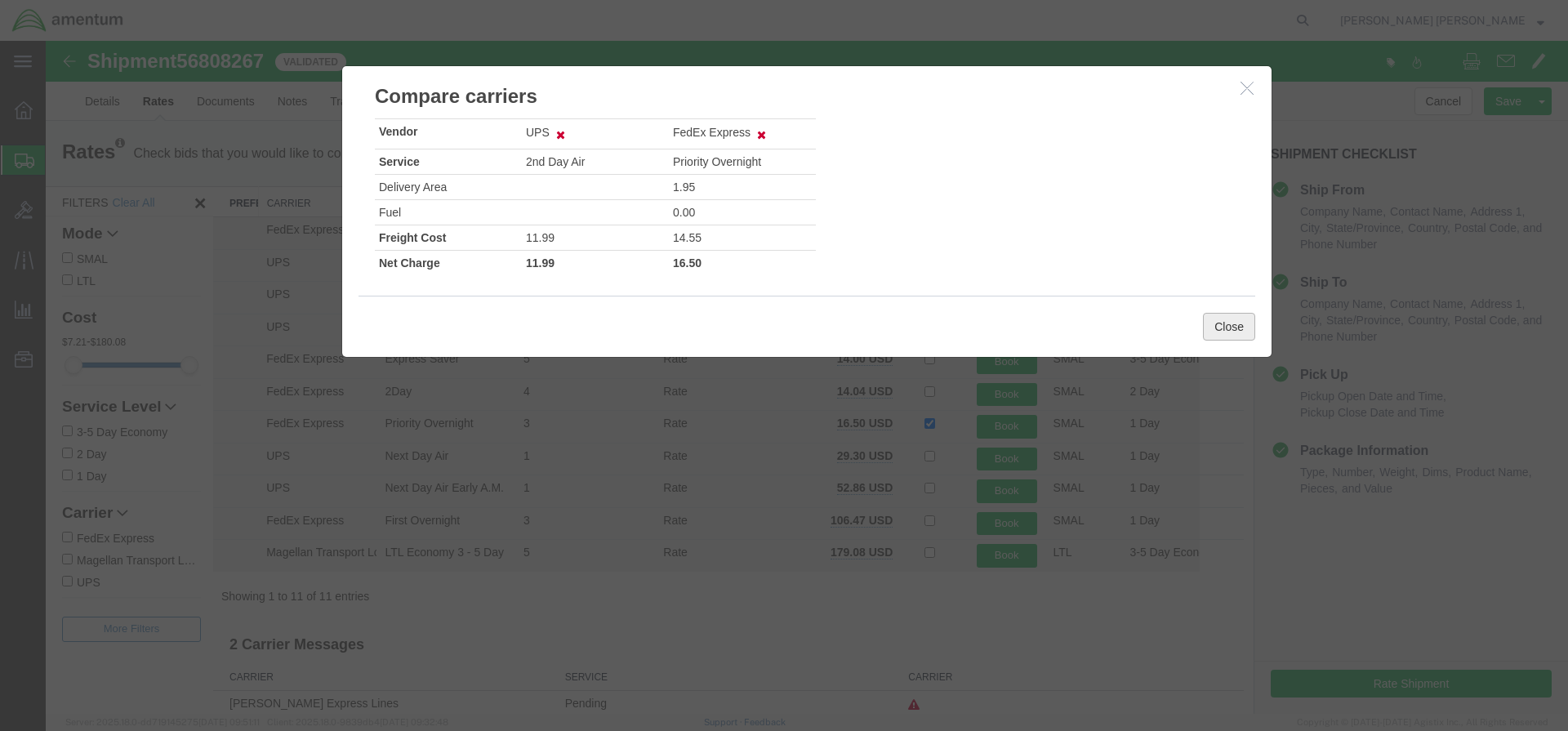
click at [1223, 330] on button "Close" at bounding box center [1229, 326] width 52 height 28
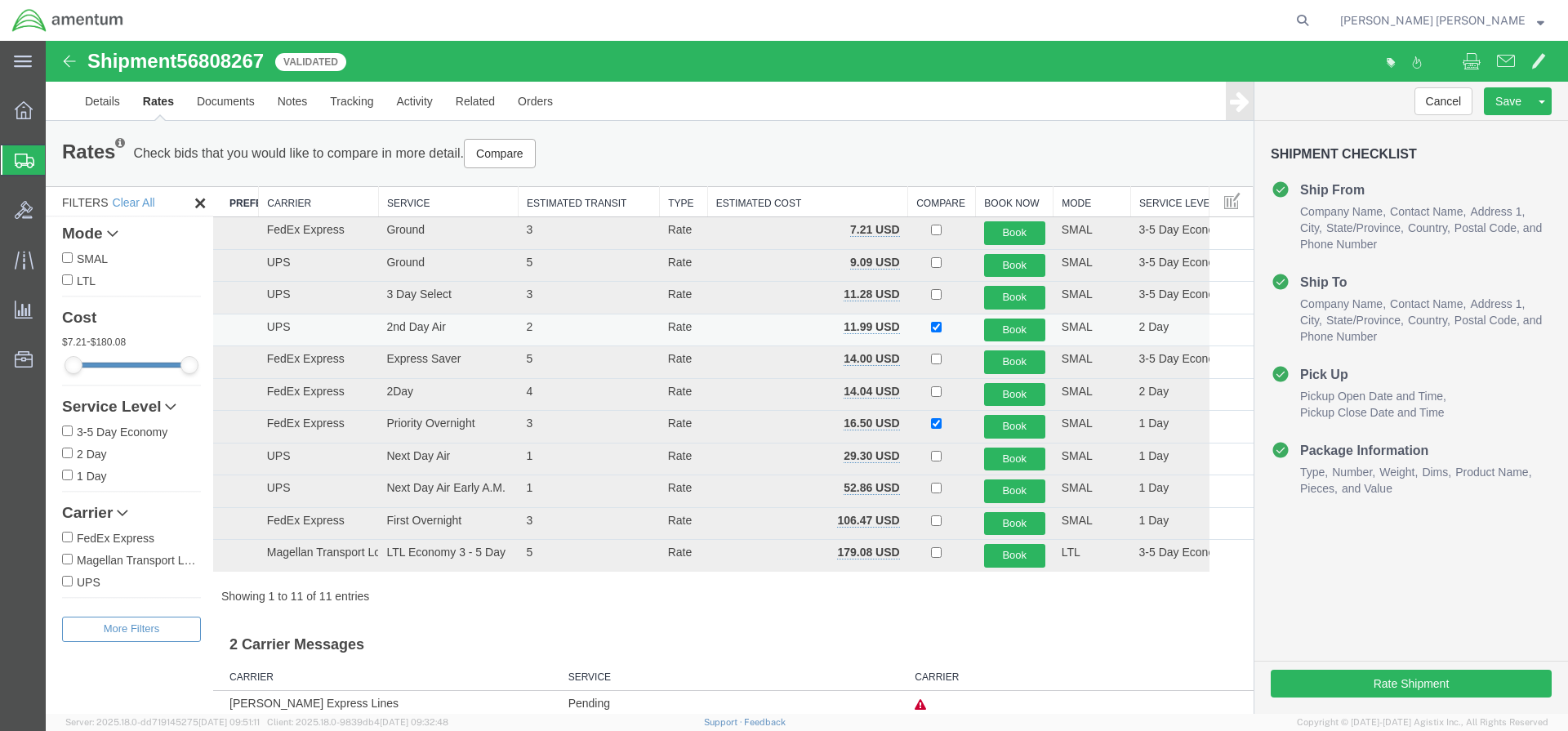
click at [923, 328] on td at bounding box center [942, 329] width 68 height 33
click at [931, 326] on input "checkbox" at bounding box center [936, 327] width 11 height 11
checkbox input "false"
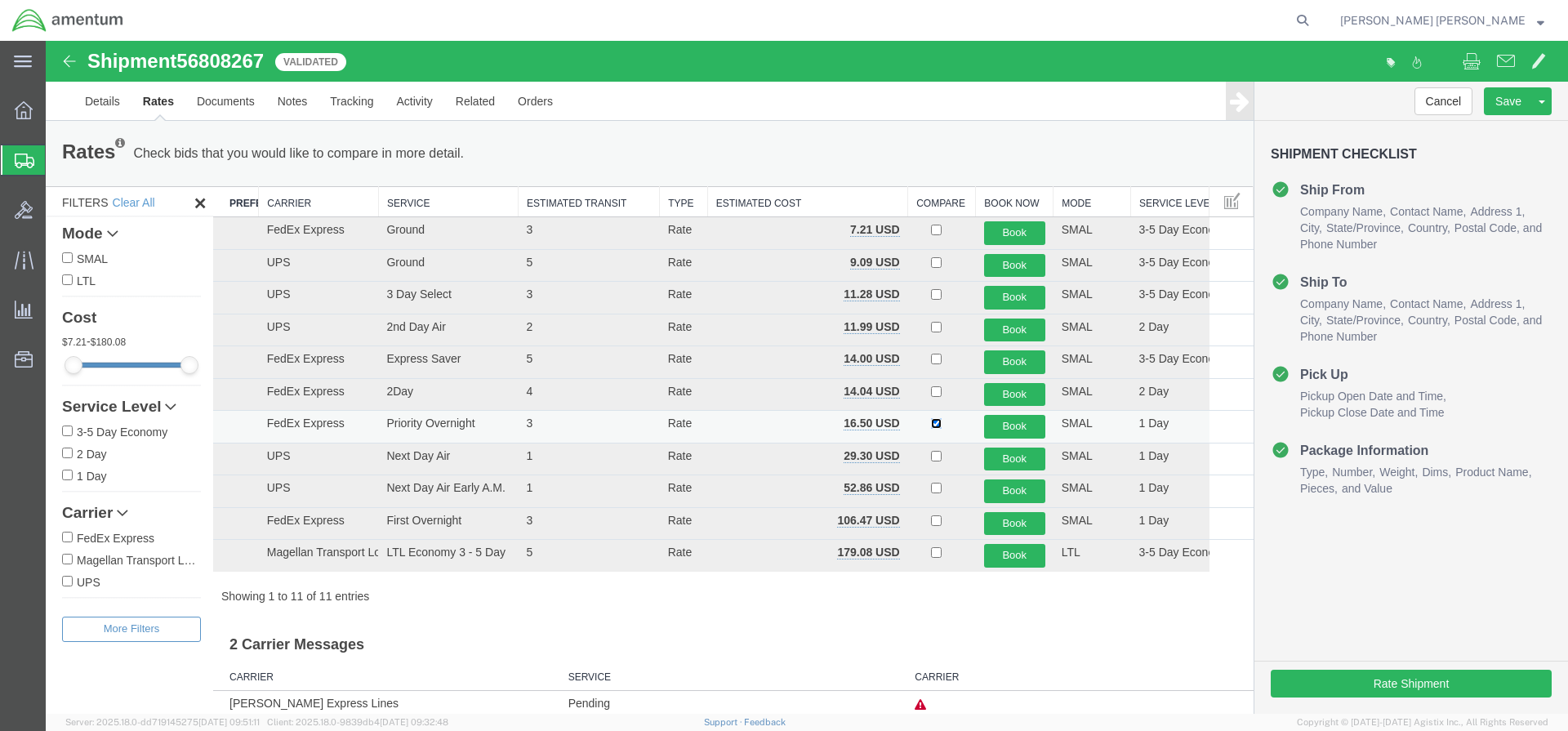
click at [931, 420] on input "checkbox" at bounding box center [936, 423] width 11 height 11
checkbox input "false"
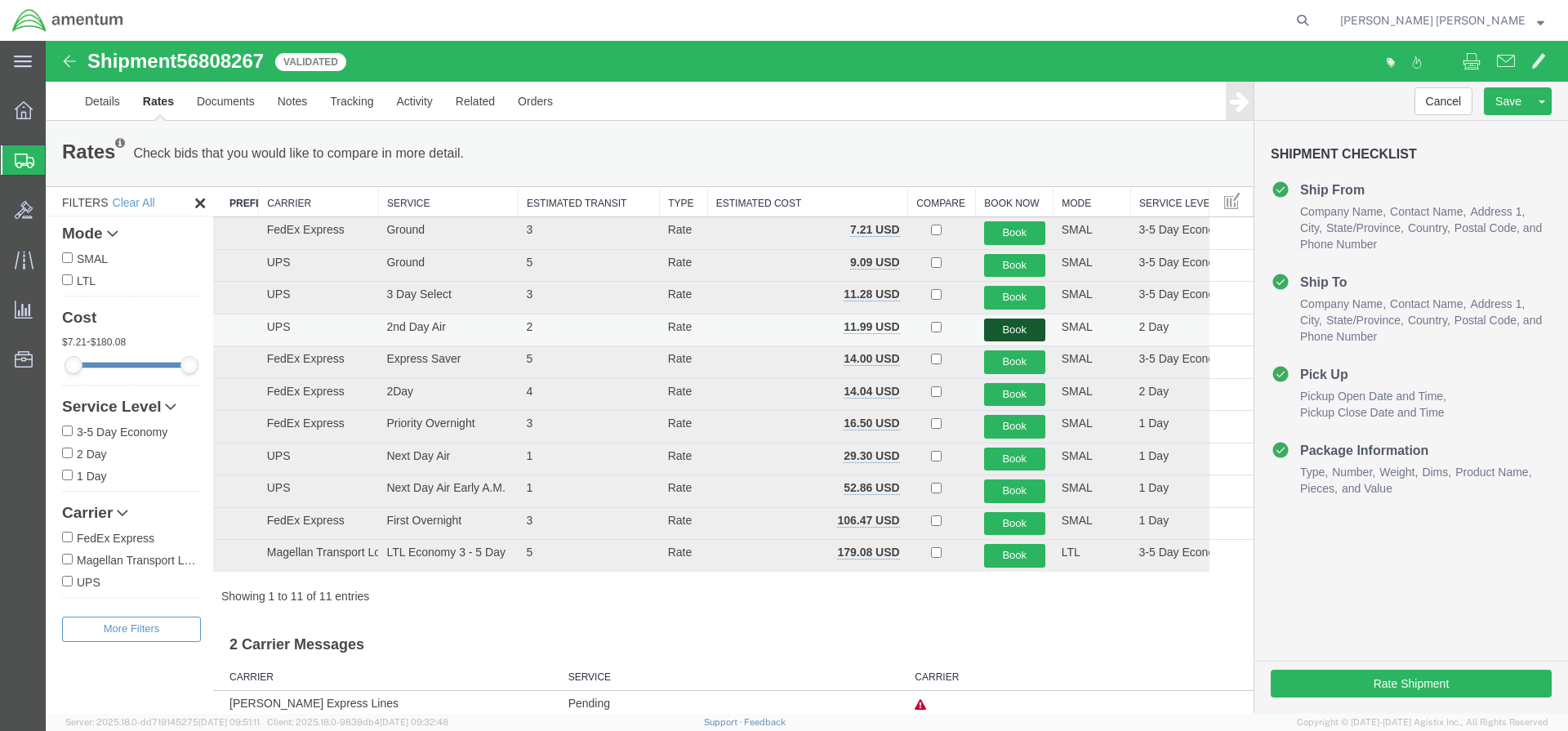
click at [1000, 331] on button "Book" at bounding box center [1014, 330] width 61 height 24
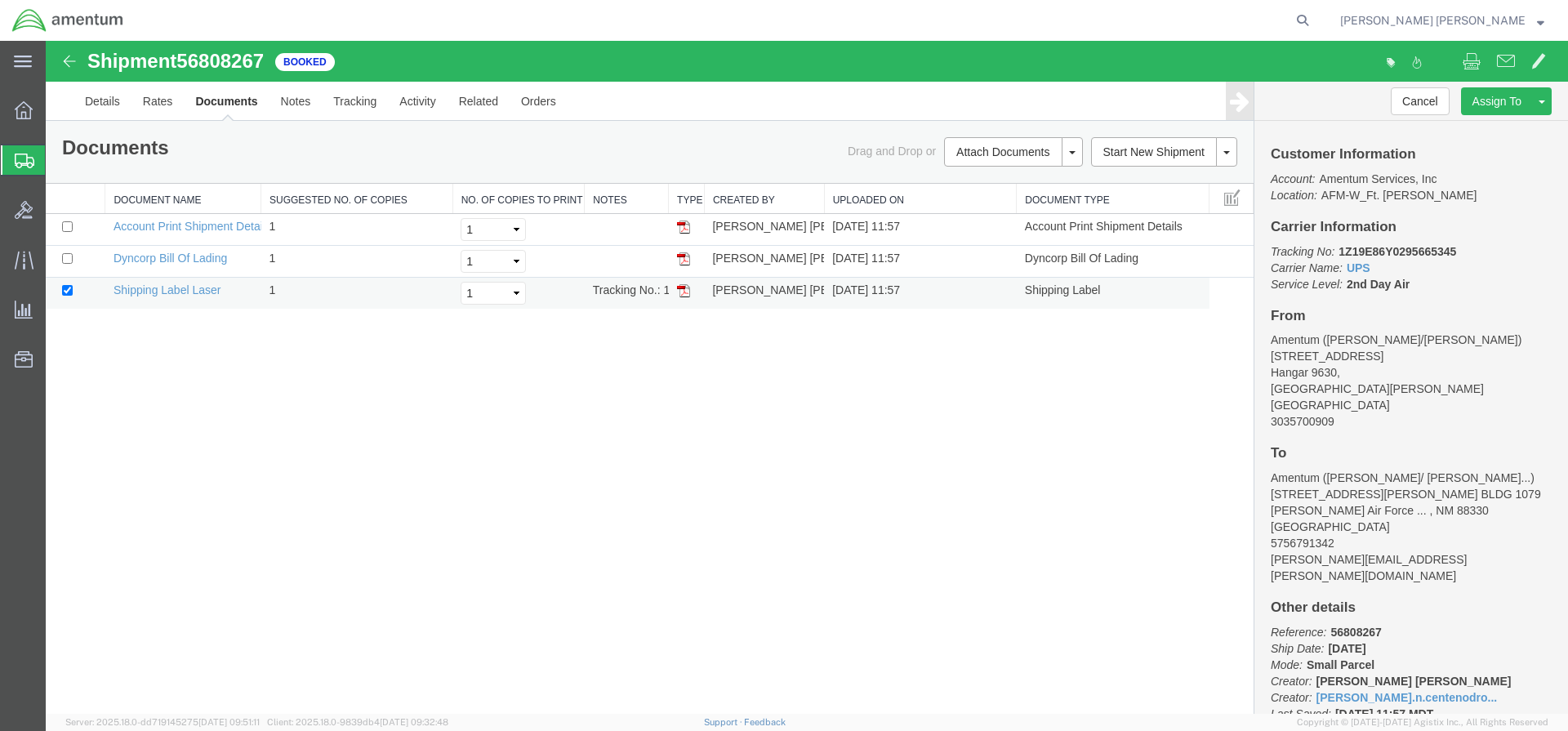
click at [682, 286] on img at bounding box center [684, 291] width 13 height 13
